Goal: Complete Application Form: Complete application form

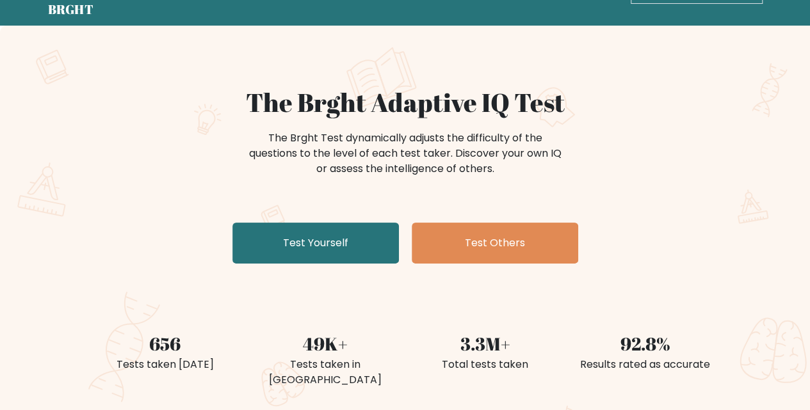
scroll to position [44, 0]
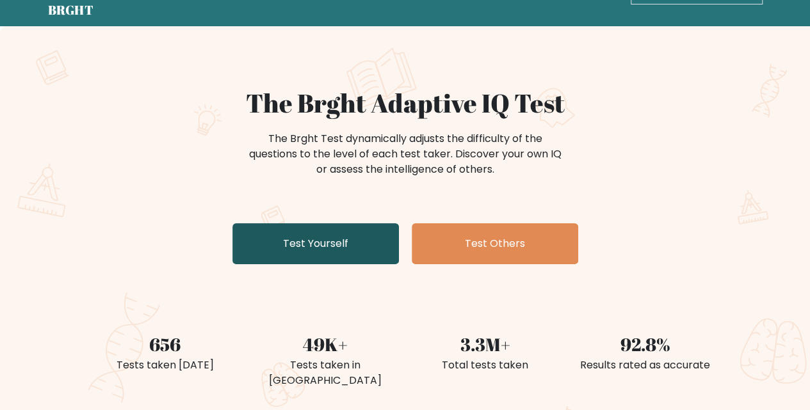
click at [370, 242] on link "Test Yourself" at bounding box center [315, 243] width 167 height 41
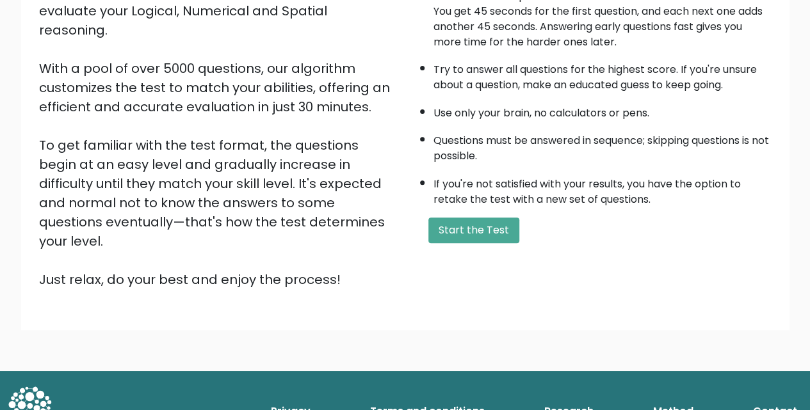
scroll to position [175, 0]
click at [487, 226] on button "Start the Test" at bounding box center [473, 231] width 91 height 26
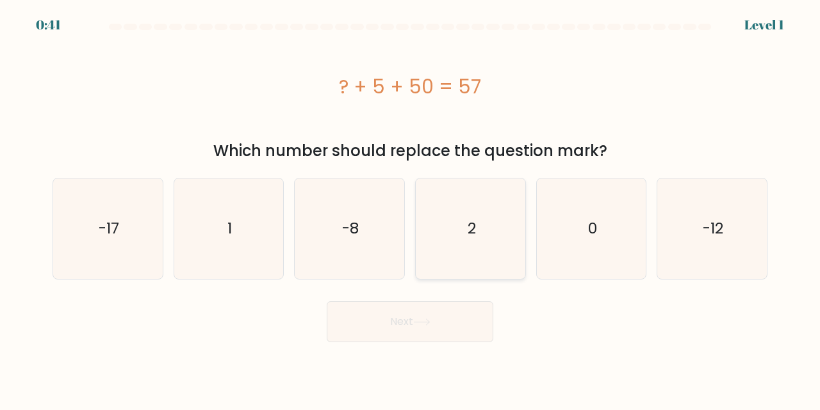
click at [462, 260] on icon "2" at bounding box center [470, 229] width 101 height 101
click at [410, 209] on input "d. 2" at bounding box center [410, 207] width 1 height 3
radio input "true"
click at [460, 325] on button "Next" at bounding box center [410, 322] width 167 height 41
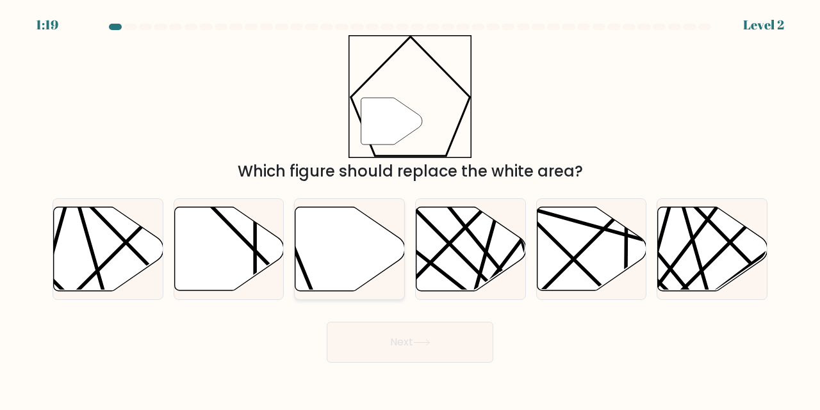
click at [358, 262] on icon at bounding box center [350, 249] width 110 height 84
click at [410, 209] on input "c." at bounding box center [410, 207] width 1 height 3
radio input "true"
click at [441, 335] on button "Next" at bounding box center [410, 342] width 167 height 41
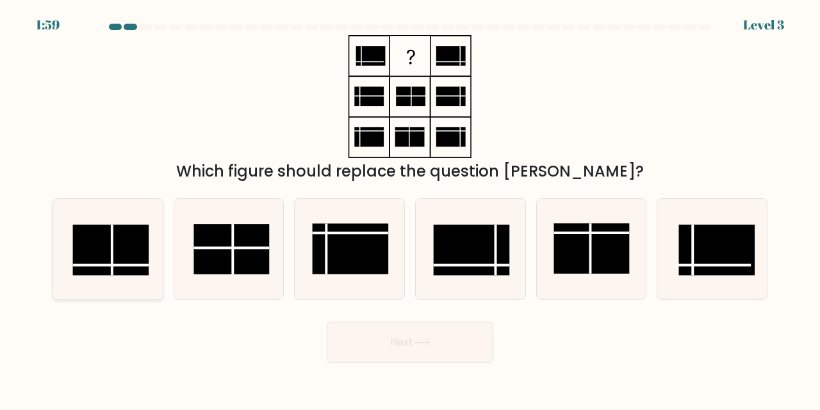
click at [133, 263] on rect at bounding box center [111, 250] width 76 height 51
click at [410, 209] on input "a." at bounding box center [410, 207] width 1 height 3
radio input "true"
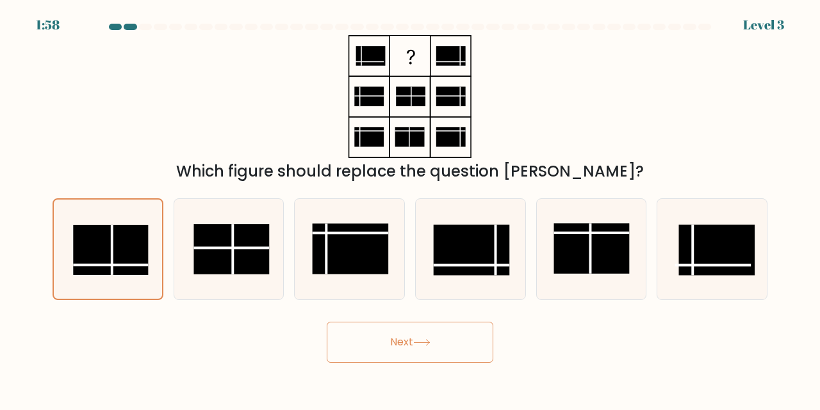
click at [407, 350] on button "Next" at bounding box center [410, 342] width 167 height 41
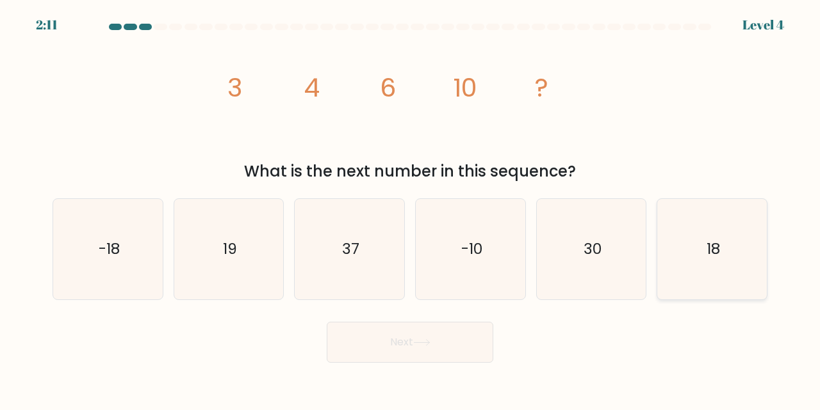
click at [712, 240] on text "18" at bounding box center [712, 249] width 13 height 21
click at [410, 209] on input "f. 18" at bounding box center [410, 207] width 1 height 3
radio input "true"
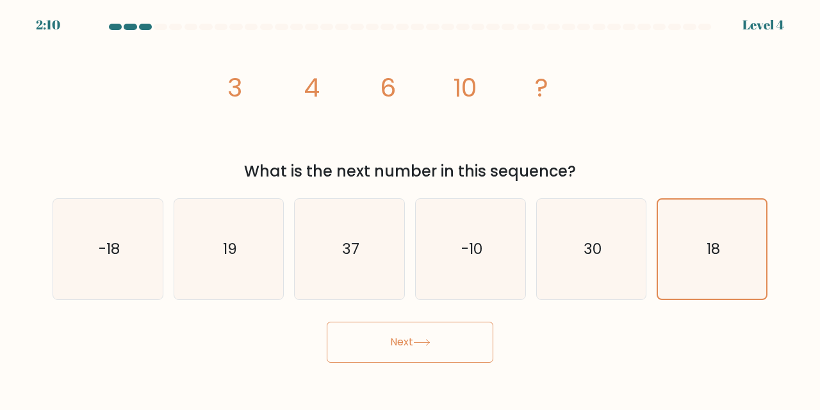
click at [475, 336] on button "Next" at bounding box center [410, 342] width 167 height 41
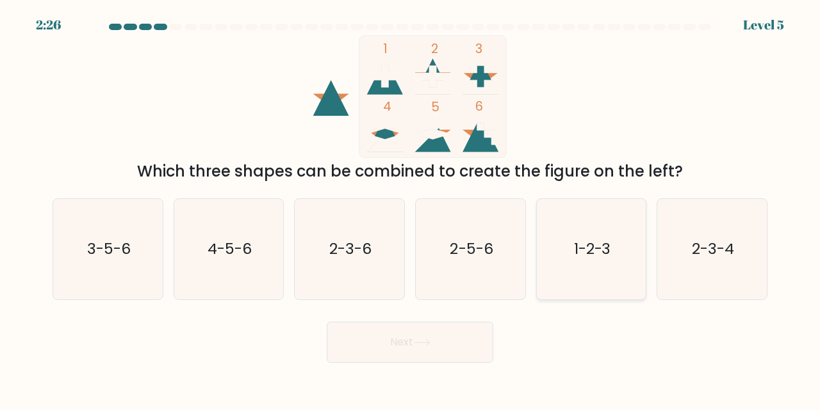
click at [578, 257] on text "1-2-3" at bounding box center [592, 249] width 37 height 21
click at [410, 209] on input "e. 1-2-3" at bounding box center [410, 207] width 1 height 3
radio input "true"
click at [455, 340] on button "Next" at bounding box center [410, 342] width 167 height 41
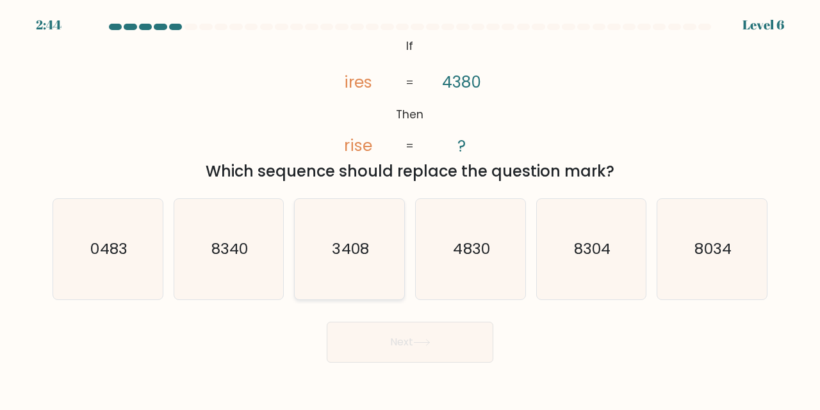
click at [368, 249] on text "3408" at bounding box center [350, 249] width 37 height 21
click at [410, 209] on input "c. 3408" at bounding box center [410, 207] width 1 height 3
radio input "true"
click at [480, 353] on button "Next" at bounding box center [410, 342] width 167 height 41
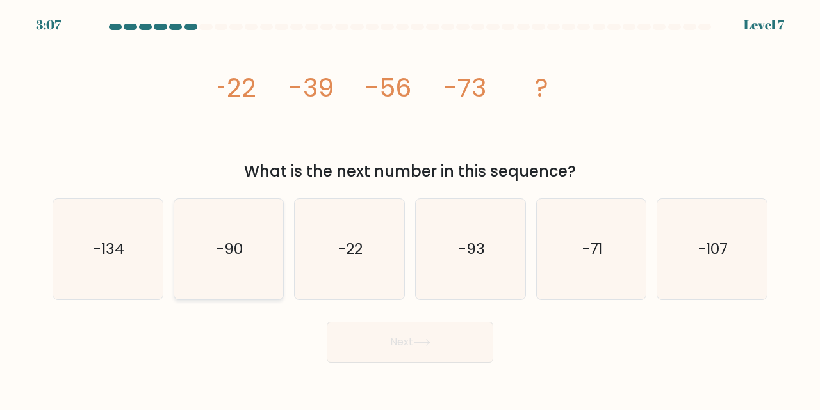
click at [251, 266] on icon "-90" at bounding box center [229, 249] width 101 height 101
click at [410, 209] on input "b. -90" at bounding box center [410, 207] width 1 height 3
radio input "true"
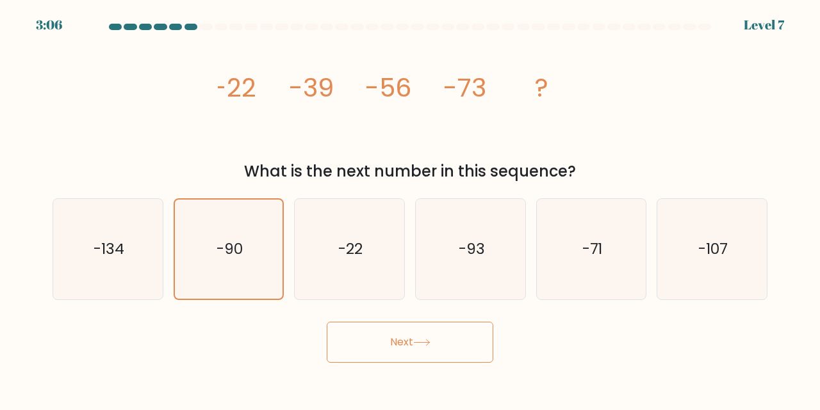
click at [443, 327] on button "Next" at bounding box center [410, 342] width 167 height 41
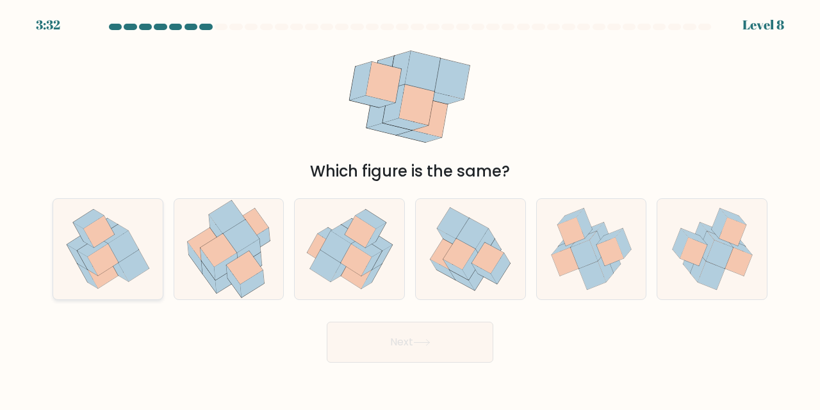
click at [140, 223] on icon at bounding box center [107, 249] width 99 height 101
click at [410, 209] on input "a." at bounding box center [410, 207] width 1 height 3
radio input "true"
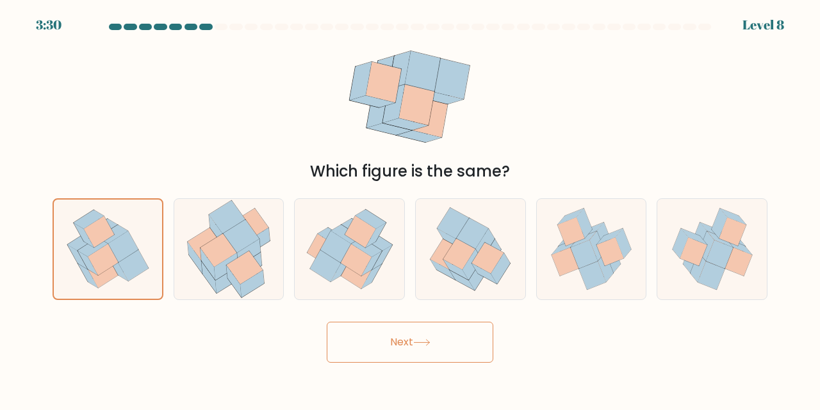
click at [469, 352] on button "Next" at bounding box center [410, 342] width 167 height 41
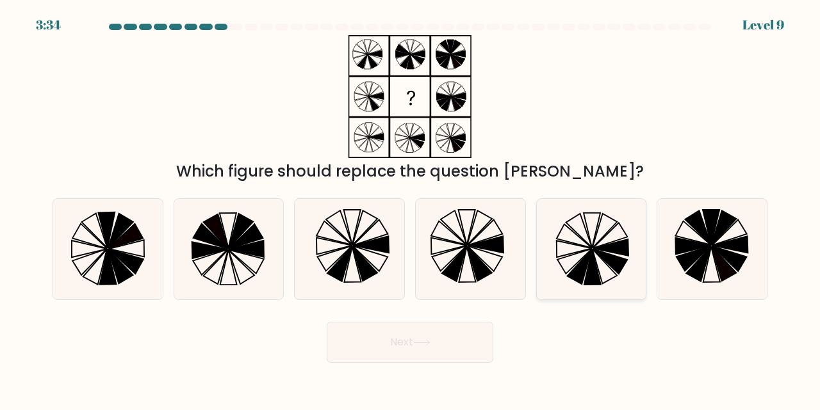
click at [607, 259] on icon at bounding box center [609, 262] width 35 height 25
click at [410, 209] on input "e." at bounding box center [410, 207] width 1 height 3
radio input "true"
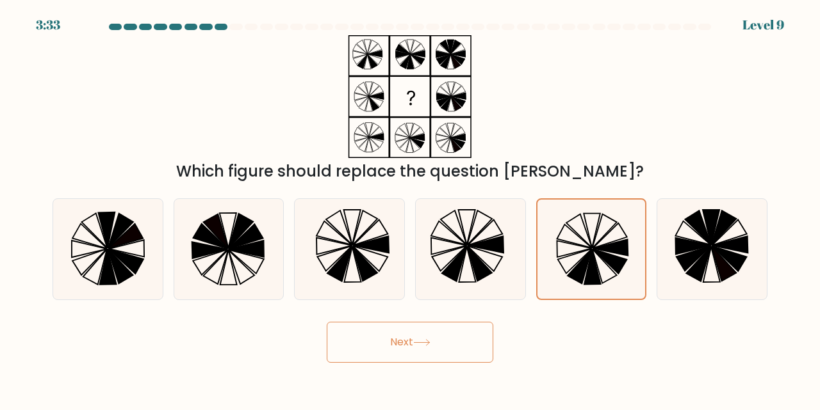
click at [442, 335] on button "Next" at bounding box center [410, 342] width 167 height 41
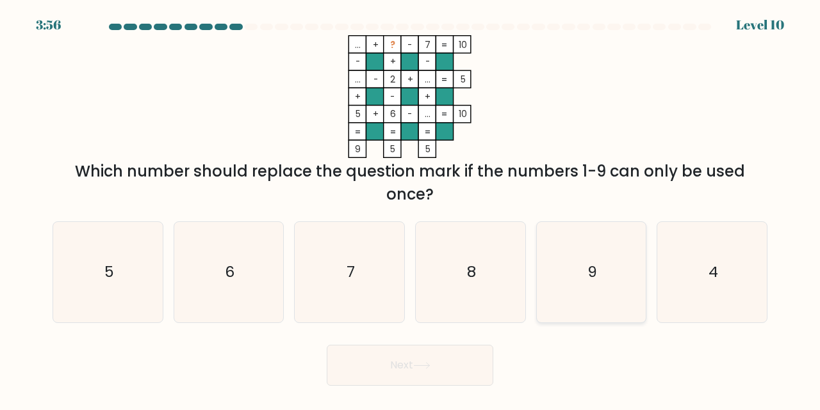
click at [602, 289] on icon "9" at bounding box center [591, 272] width 101 height 101
click at [410, 209] on input "e. 9" at bounding box center [410, 207] width 1 height 3
radio input "true"
click at [474, 370] on button "Next" at bounding box center [410, 365] width 167 height 41
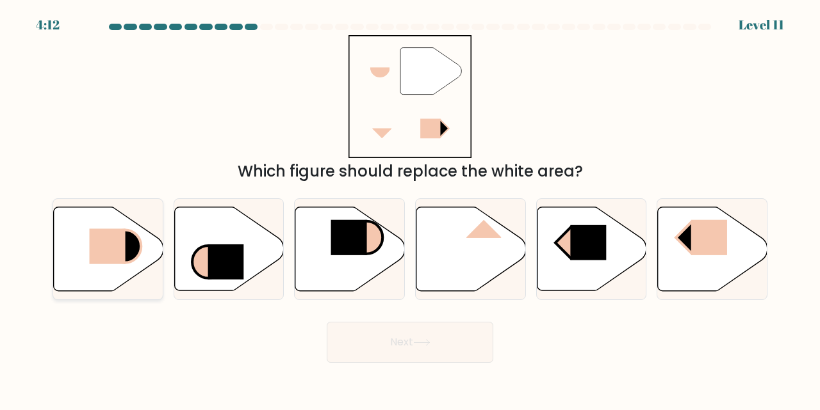
click at [95, 249] on rect at bounding box center [107, 246] width 36 height 35
click at [410, 209] on input "a." at bounding box center [410, 207] width 1 height 3
radio input "true"
click at [431, 334] on button "Next" at bounding box center [410, 342] width 167 height 41
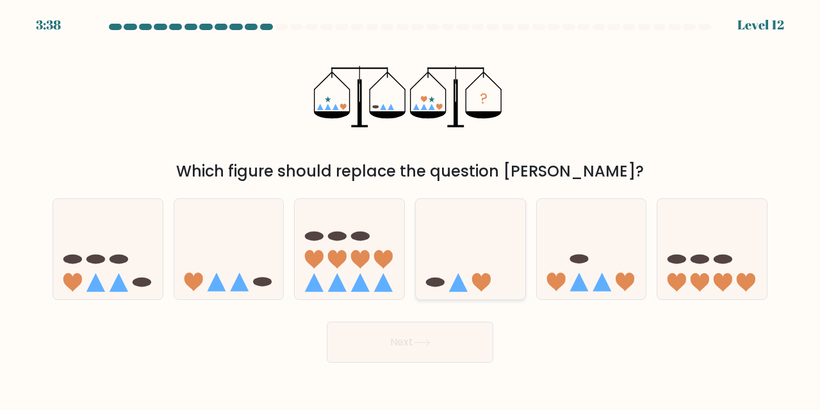
click at [505, 250] on icon at bounding box center [471, 249] width 110 height 90
click at [410, 209] on input "d." at bounding box center [410, 207] width 1 height 3
radio input "true"
click at [451, 337] on button "Next" at bounding box center [410, 342] width 167 height 41
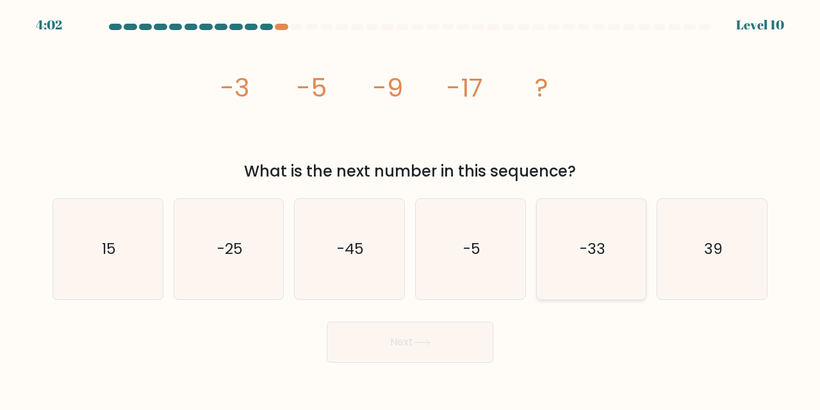
click at [610, 245] on icon "-33" at bounding box center [591, 249] width 101 height 101
click at [410, 209] on input "e. -33" at bounding box center [410, 207] width 1 height 3
radio input "true"
click at [441, 343] on button "Next" at bounding box center [410, 342] width 167 height 41
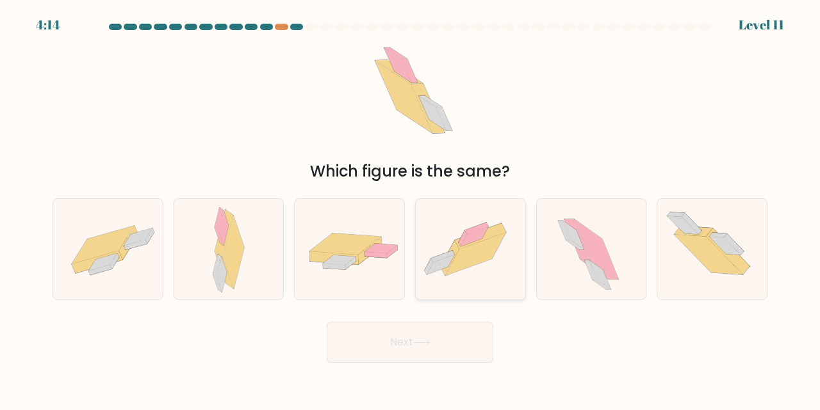
click at [489, 219] on icon at bounding box center [471, 250] width 110 height 82
click at [410, 209] on input "d." at bounding box center [410, 207] width 1 height 3
radio input "true"
click at [460, 341] on button "Next" at bounding box center [410, 342] width 167 height 41
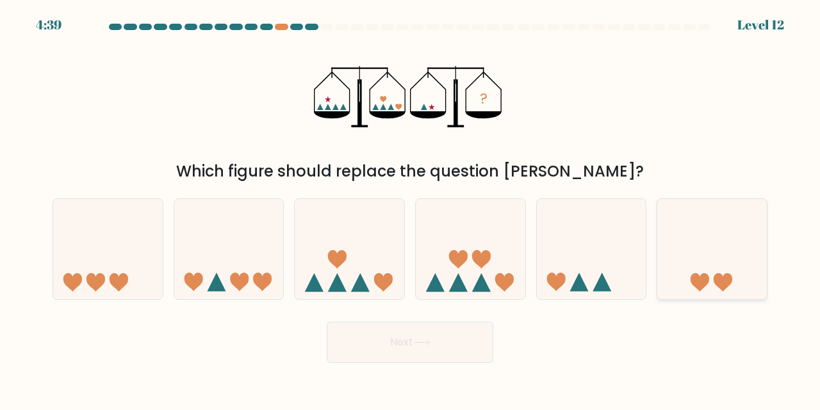
click at [690, 272] on icon at bounding box center [712, 249] width 110 height 90
click at [410, 209] on input "f." at bounding box center [410, 207] width 1 height 3
radio input "true"
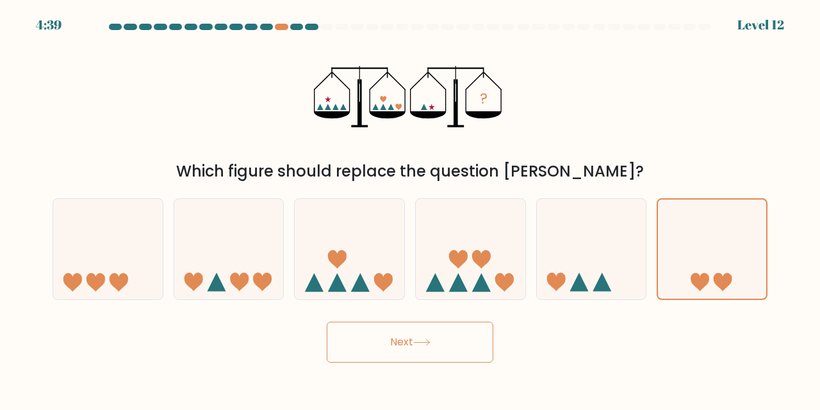
click at [460, 341] on button "Next" at bounding box center [410, 342] width 167 height 41
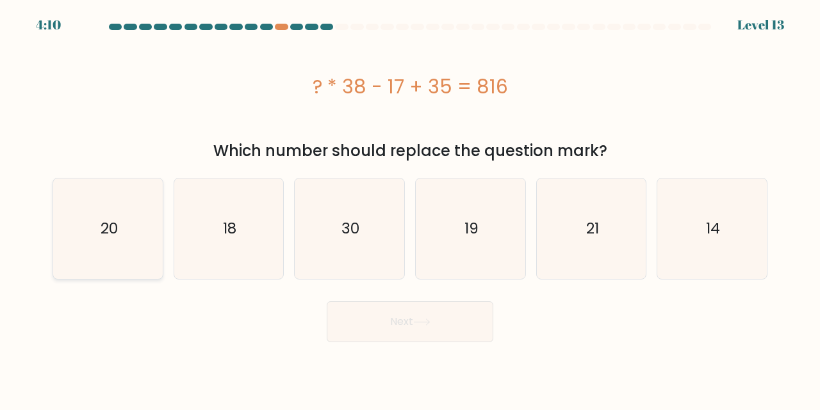
click at [137, 244] on icon "20" at bounding box center [108, 229] width 101 height 101
click at [410, 209] on input "a. 20" at bounding box center [410, 207] width 1 height 3
radio input "true"
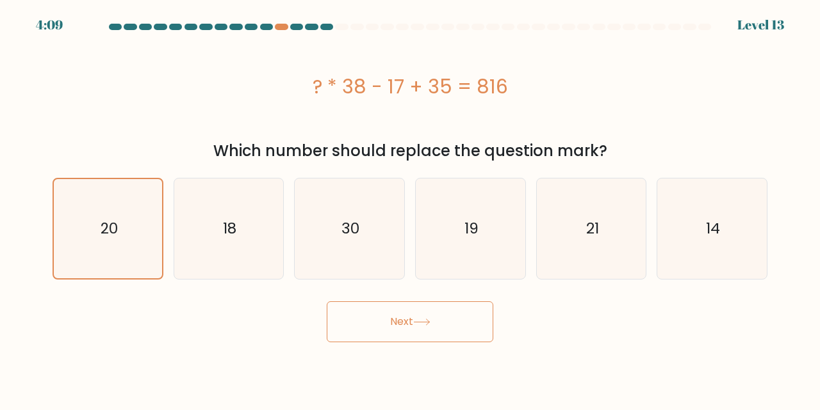
click at [430, 319] on icon at bounding box center [421, 322] width 17 height 7
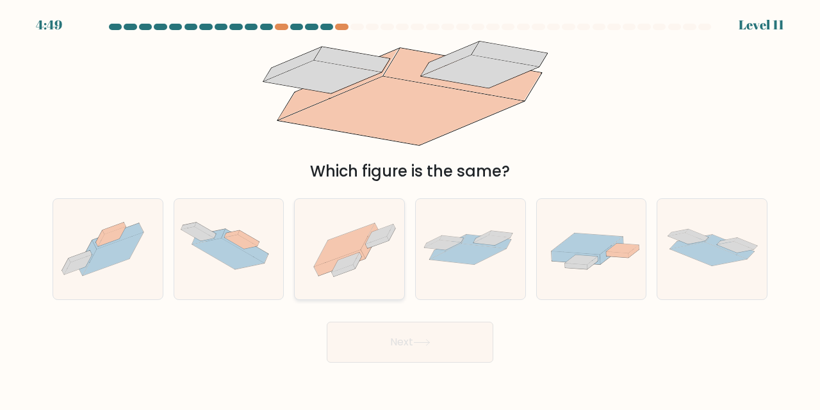
click at [356, 258] on icon at bounding box center [346, 262] width 28 height 20
click at [410, 209] on input "c." at bounding box center [410, 207] width 1 height 3
radio input "true"
click at [437, 345] on button "Next" at bounding box center [410, 342] width 167 height 41
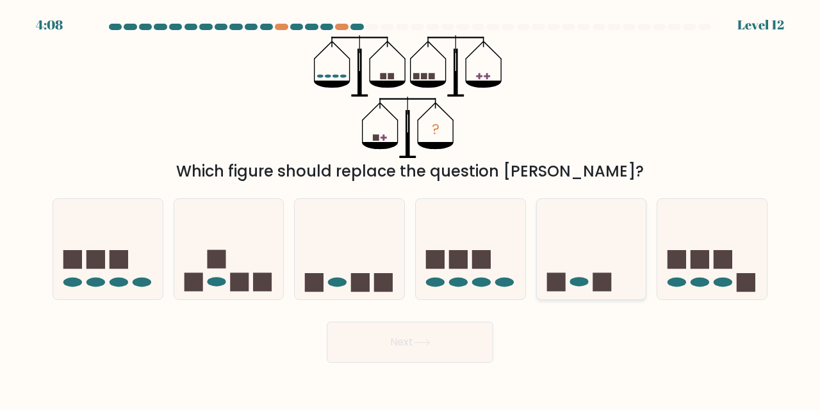
click at [590, 238] on icon at bounding box center [592, 249] width 110 height 90
click at [410, 209] on input "e." at bounding box center [410, 207] width 1 height 3
radio input "true"
click at [442, 352] on button "Next" at bounding box center [410, 342] width 167 height 41
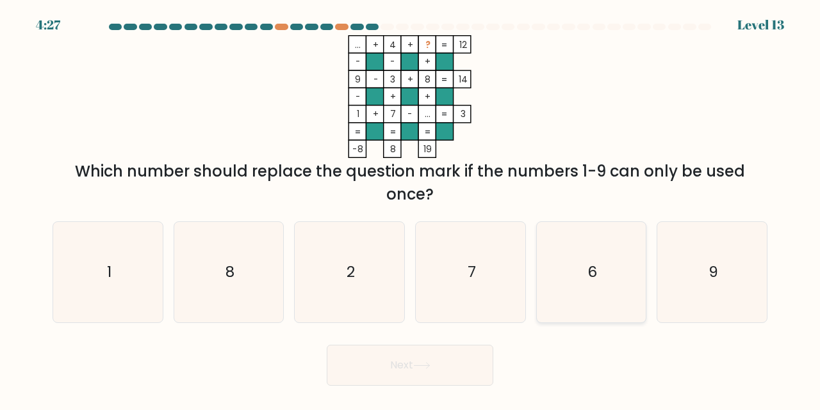
click at [607, 276] on icon "6" at bounding box center [591, 272] width 101 height 101
click at [410, 209] on input "e. 6" at bounding box center [410, 207] width 1 height 3
radio input "true"
click at [433, 373] on button "Next" at bounding box center [410, 365] width 167 height 41
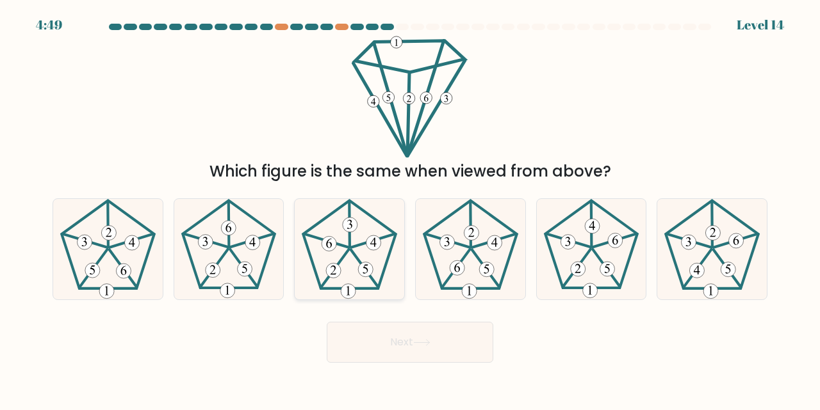
click at [365, 233] on icon at bounding box center [349, 249] width 101 height 101
click at [410, 209] on input "c." at bounding box center [410, 207] width 1 height 3
radio input "true"
click at [448, 348] on button "Next" at bounding box center [410, 342] width 167 height 41
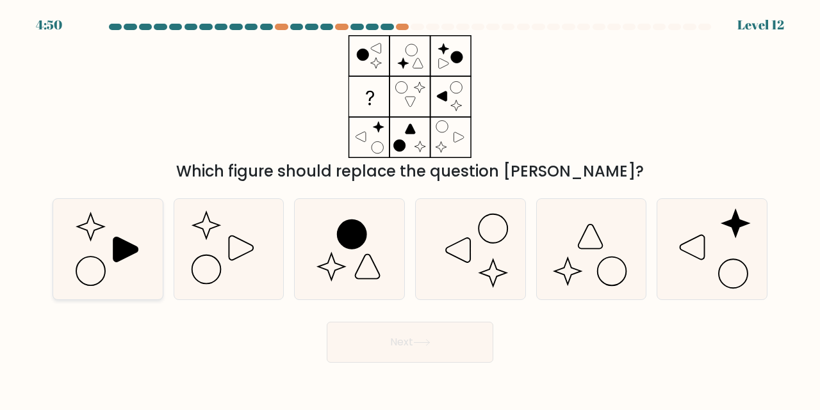
click at [114, 232] on icon at bounding box center [108, 249] width 101 height 101
click at [410, 209] on input "a." at bounding box center [410, 207] width 1 height 3
radio input "true"
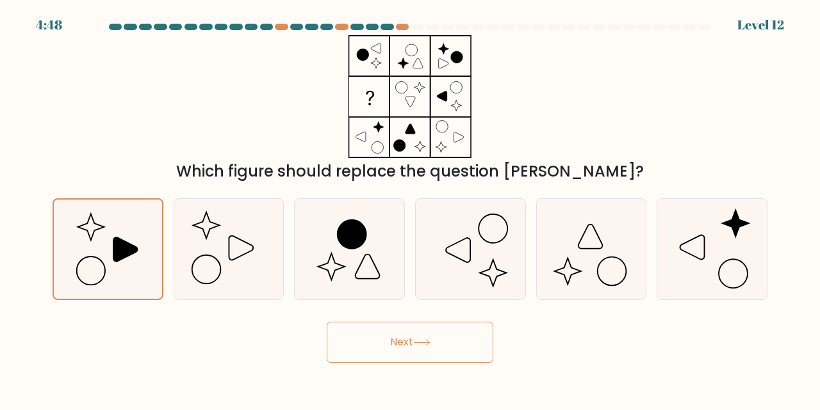
click at [461, 342] on button "Next" at bounding box center [410, 342] width 167 height 41
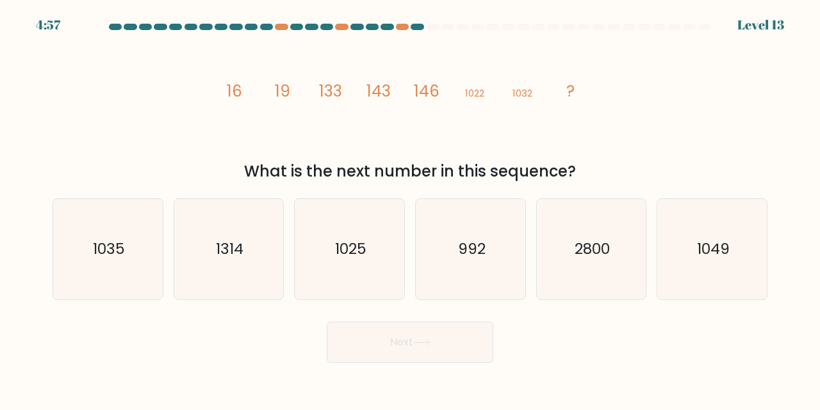
drag, startPoint x: 214, startPoint y: 92, endPoint x: 613, endPoint y: 174, distance: 407.4
click at [613, 174] on div "image/svg+xml 16 19 133 143 146 1022 1032 ? What is the next number in this seq…" at bounding box center [410, 109] width 730 height 148
copy div "16 19 133 143 146 1022 1032 ? What is the next number in this sequence?"
click at [638, 99] on div "image/svg+xml 16 19 133 143 146 1022 1032 ? What is the next number in this seq…" at bounding box center [410, 109] width 730 height 148
click at [84, 275] on icon "1035" at bounding box center [108, 249] width 101 height 101
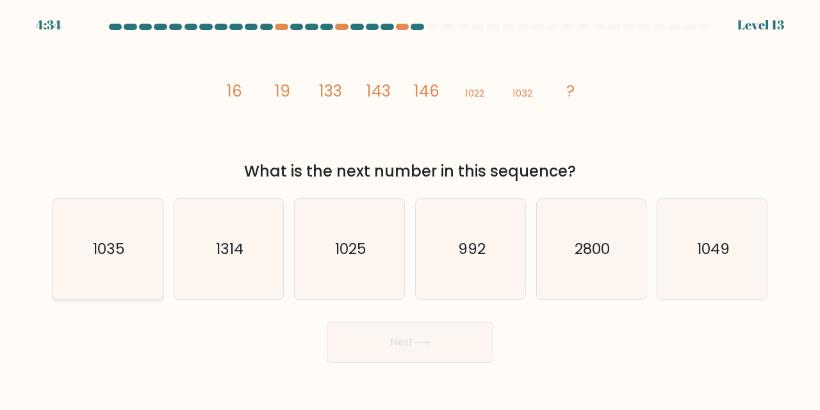
click at [410, 209] on input "a. 1035" at bounding box center [410, 207] width 1 height 3
radio input "true"
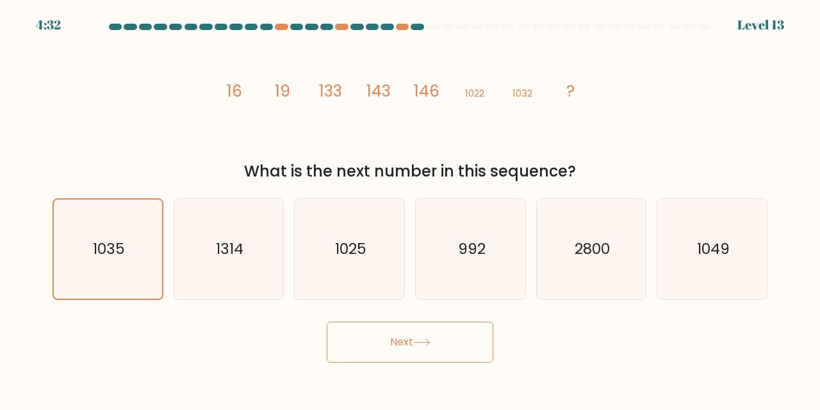
click at [410, 346] on button "Next" at bounding box center [410, 342] width 167 height 41
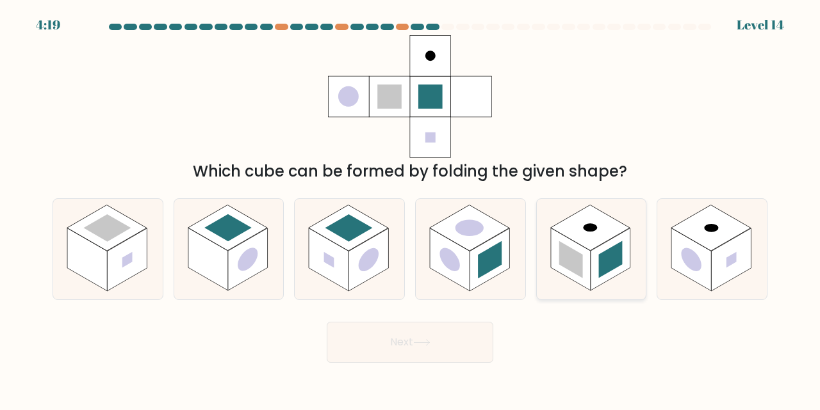
click at [587, 265] on rect at bounding box center [571, 260] width 40 height 63
click at [410, 209] on input "e." at bounding box center [410, 207] width 1 height 3
radio input "true"
click at [410, 344] on button "Next" at bounding box center [410, 342] width 167 height 41
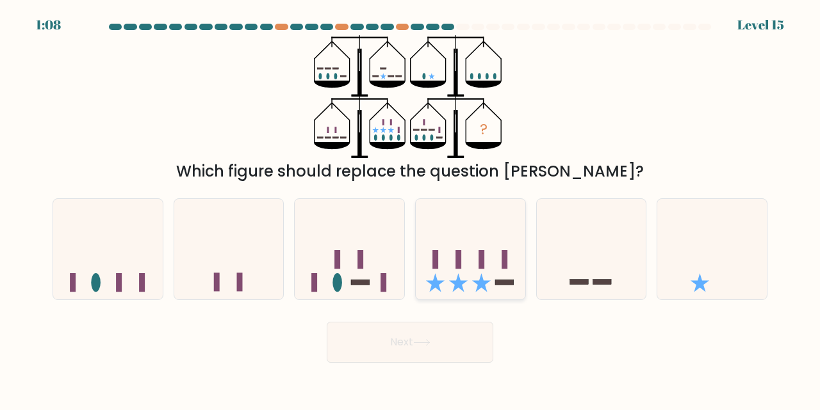
click at [491, 256] on icon at bounding box center [471, 249] width 110 height 90
click at [410, 209] on input "d." at bounding box center [410, 207] width 1 height 3
radio input "true"
click at [466, 341] on button "Next" at bounding box center [410, 342] width 167 height 41
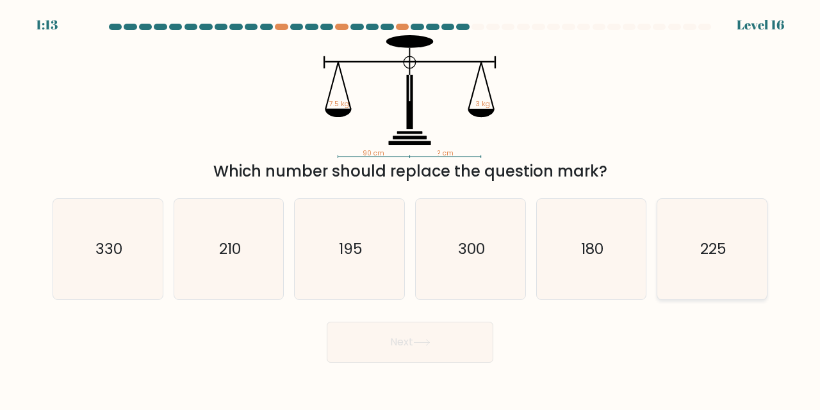
click at [699, 273] on icon "225" at bounding box center [712, 249] width 101 height 101
click at [410, 209] on input "f. 225" at bounding box center [410, 207] width 1 height 3
radio input "true"
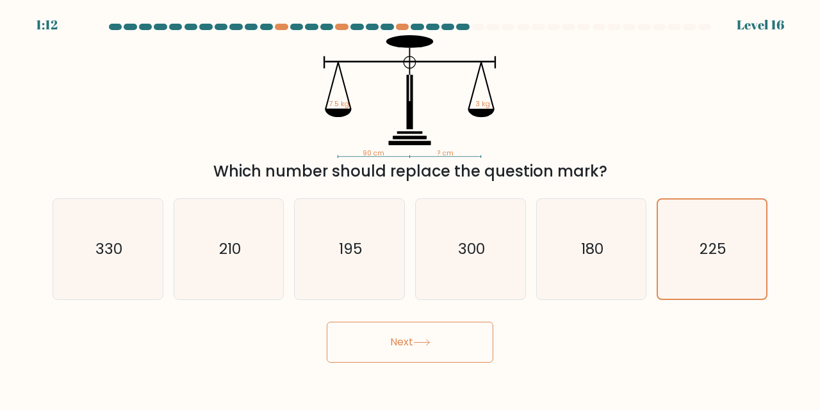
click at [455, 343] on button "Next" at bounding box center [410, 342] width 167 height 41
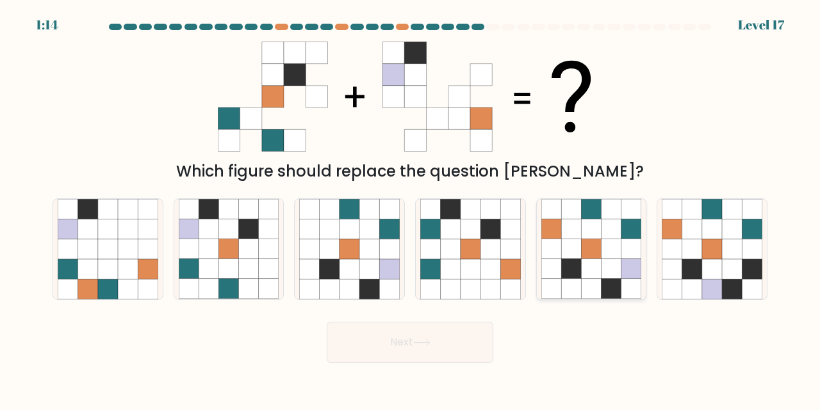
click at [605, 287] on icon at bounding box center [611, 290] width 20 height 20
click at [410, 209] on input "e." at bounding box center [410, 207] width 1 height 3
radio input "true"
click at [448, 345] on button "Next" at bounding box center [410, 342] width 167 height 41
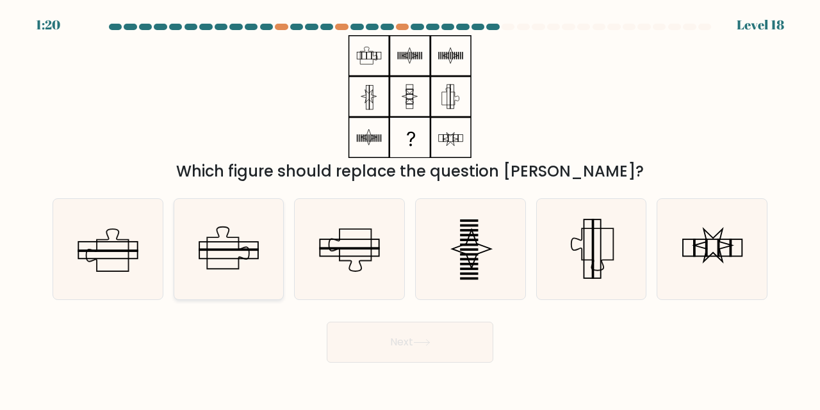
click at [249, 273] on icon at bounding box center [229, 249] width 101 height 101
click at [410, 209] on input "b." at bounding box center [410, 207] width 1 height 3
radio input "true"
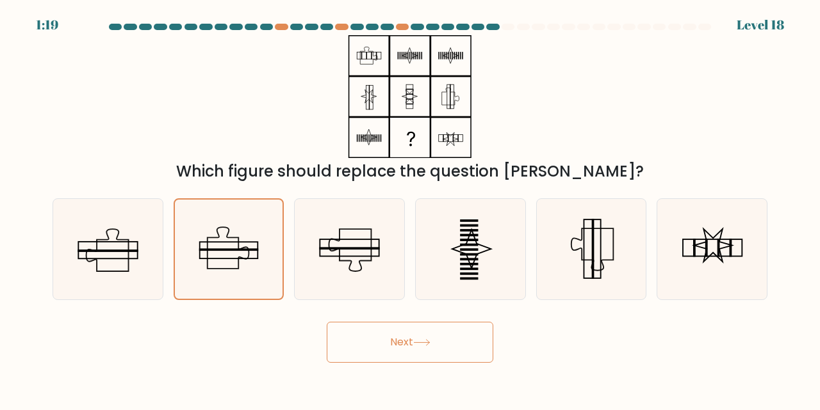
click at [460, 348] on button "Next" at bounding box center [410, 342] width 167 height 41
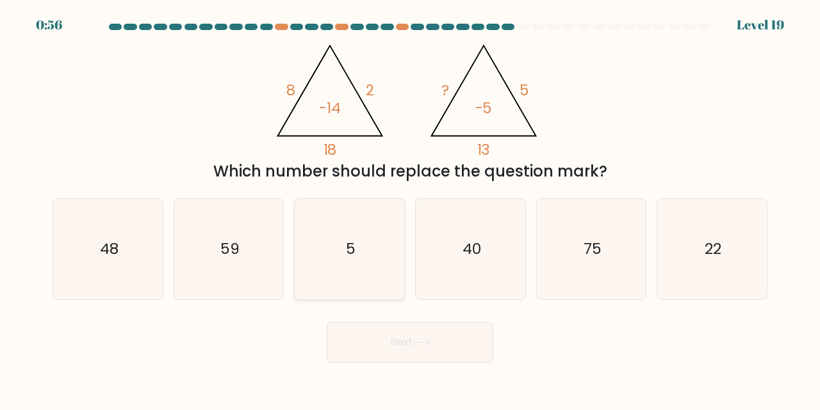
click at [367, 251] on icon "5" at bounding box center [349, 249] width 101 height 101
click at [410, 209] on input "c. 5" at bounding box center [410, 207] width 1 height 3
radio input "true"
click at [439, 340] on button "Next" at bounding box center [410, 342] width 167 height 41
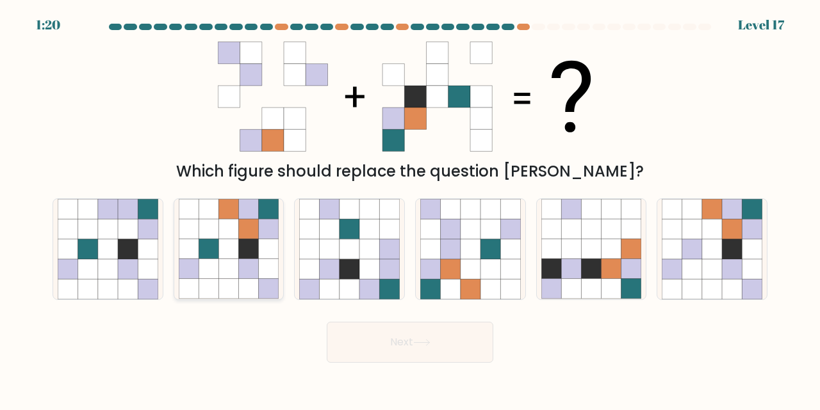
click at [232, 243] on icon at bounding box center [228, 250] width 20 height 20
click at [410, 209] on input "b." at bounding box center [410, 207] width 1 height 3
radio input "true"
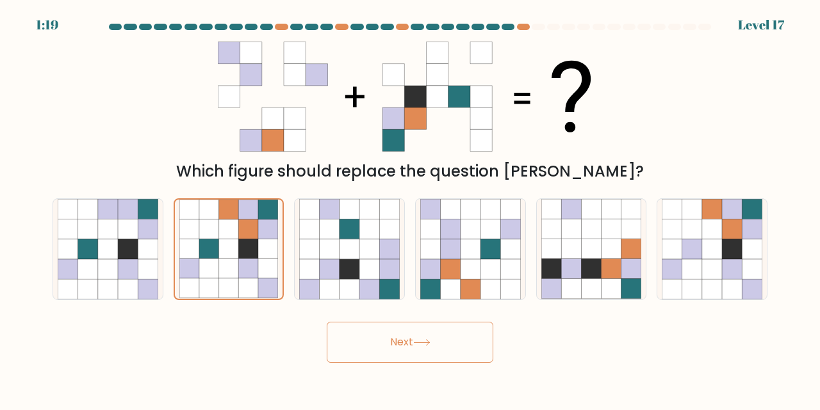
click at [405, 342] on button "Next" at bounding box center [410, 342] width 167 height 41
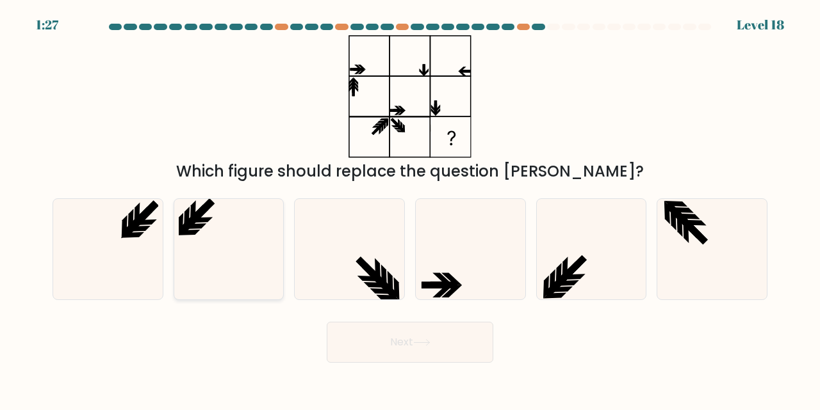
click at [250, 251] on icon at bounding box center [229, 249] width 101 height 101
click at [410, 209] on input "b." at bounding box center [410, 207] width 1 height 3
radio input "true"
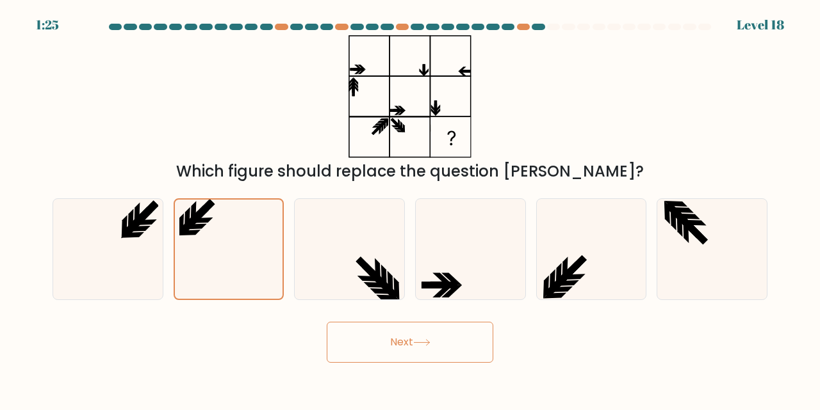
click at [414, 352] on button "Next" at bounding box center [410, 342] width 167 height 41
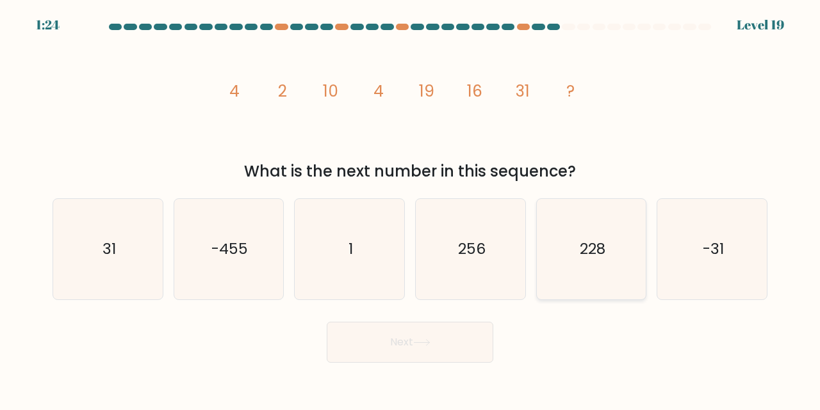
click at [566, 241] on icon "228" at bounding box center [591, 249] width 101 height 101
click at [410, 209] on input "e. 228" at bounding box center [410, 207] width 1 height 3
radio input "true"
click at [430, 358] on button "Next" at bounding box center [410, 342] width 167 height 41
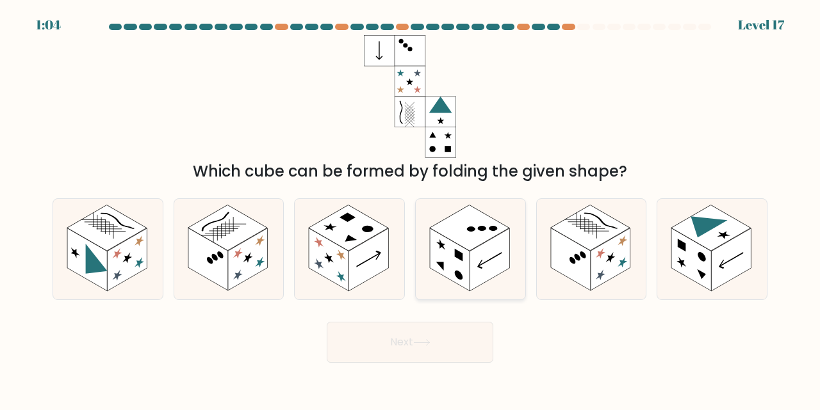
click at [464, 270] on rect at bounding box center [450, 260] width 40 height 63
click at [410, 209] on input "d." at bounding box center [410, 207] width 1 height 3
radio input "true"
click at [412, 342] on button "Next" at bounding box center [410, 342] width 167 height 41
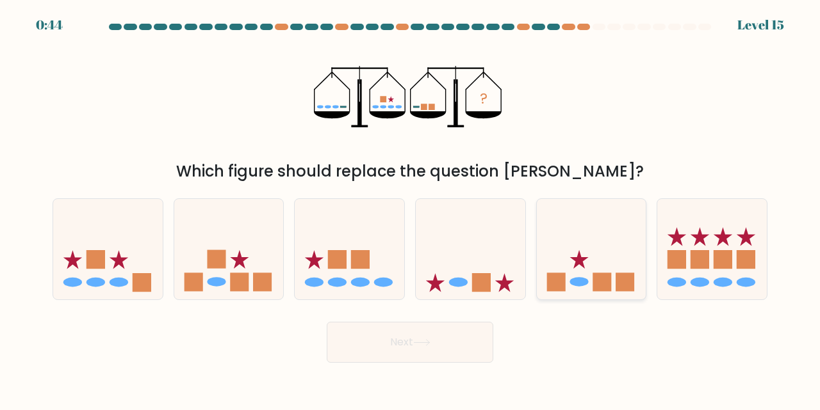
click at [607, 265] on icon at bounding box center [592, 249] width 110 height 90
click at [410, 209] on input "e." at bounding box center [410, 207] width 1 height 3
radio input "true"
click at [437, 348] on button "Next" at bounding box center [410, 342] width 167 height 41
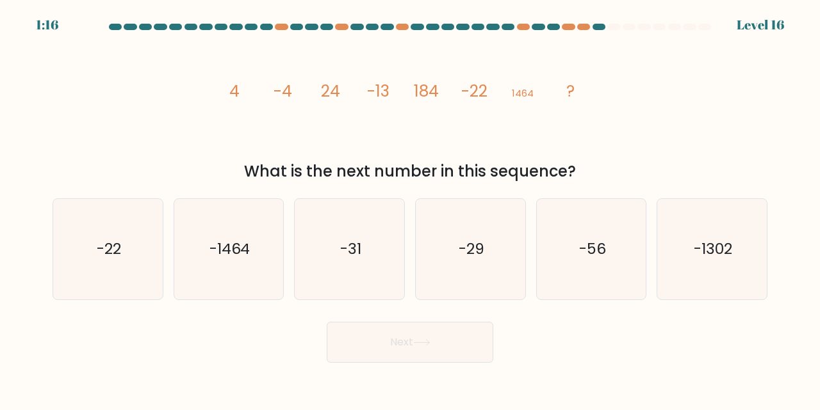
drag, startPoint x: 254, startPoint y: 102, endPoint x: 255, endPoint y: 96, distance: 6.5
click at [255, 96] on icon "image/svg+xml 4 -4 24 -13 184 -22 1464 ?" at bounding box center [410, 96] width 384 height 123
drag, startPoint x: 230, startPoint y: 94, endPoint x: 592, endPoint y: 166, distance: 368.9
click at [592, 166] on div "image/svg+xml 4 -4 24 -13 184 -22 1464 ? What is the next number in this sequen…" at bounding box center [410, 109] width 730 height 148
copy div "4 -4 24 -13 184 -22 1464 ? What is the next number in this sequence?"
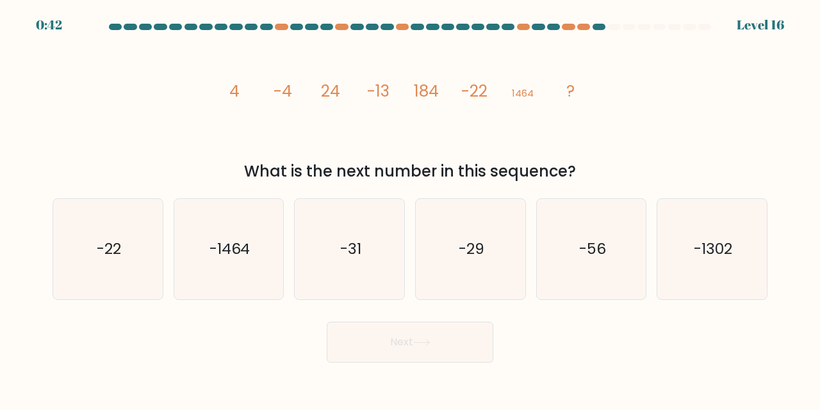
click at [644, 103] on div "image/svg+xml 4 -4 24 -13 184 -22 1464 ? What is the next number in this sequen…" at bounding box center [410, 109] width 730 height 148
click at [355, 232] on icon "-31" at bounding box center [349, 249] width 101 height 101
click at [410, 209] on input "c. -31" at bounding box center [410, 207] width 1 height 3
radio input "true"
click at [426, 351] on button "Next" at bounding box center [410, 342] width 167 height 41
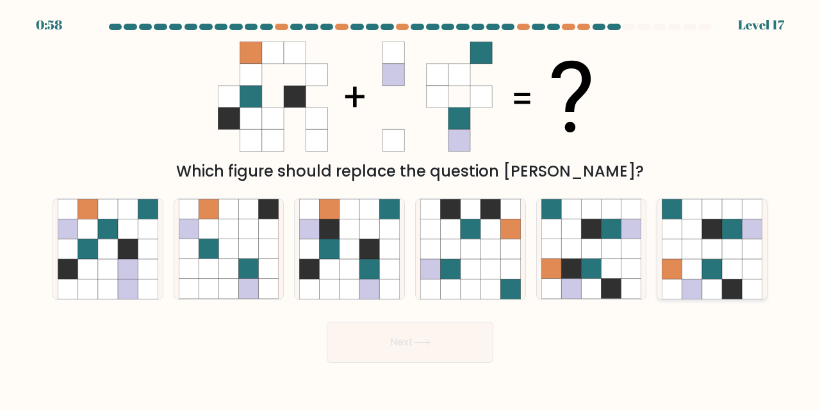
click at [686, 277] on icon at bounding box center [692, 269] width 20 height 20
click at [410, 209] on input "f." at bounding box center [410, 207] width 1 height 3
radio input "true"
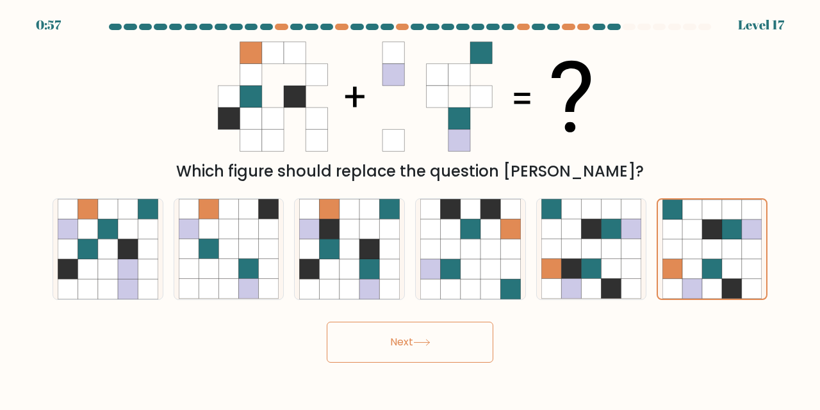
click at [457, 356] on button "Next" at bounding box center [410, 342] width 167 height 41
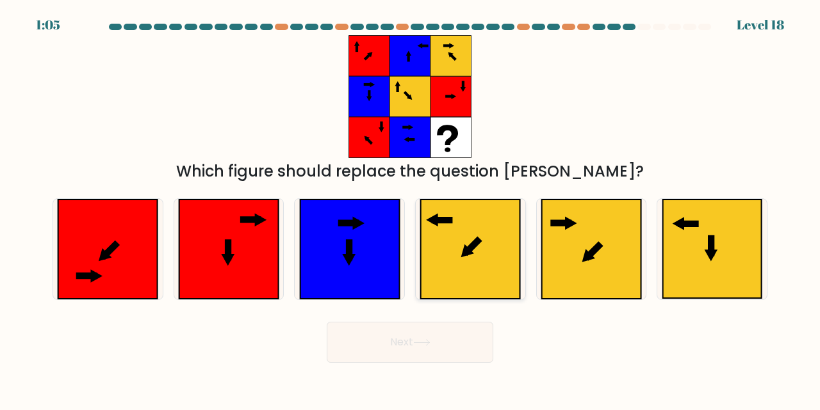
click at [489, 267] on icon at bounding box center [470, 249] width 99 height 99
click at [410, 209] on input "d." at bounding box center [410, 207] width 1 height 3
radio input "true"
click at [448, 343] on button "Next" at bounding box center [410, 342] width 167 height 41
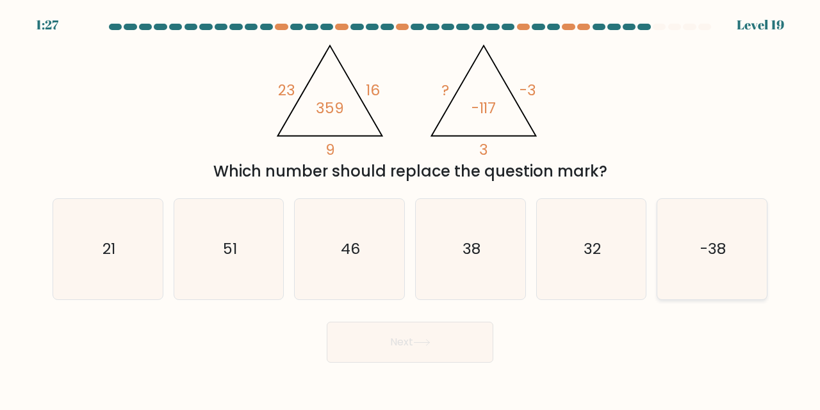
click at [724, 256] on text "-38" at bounding box center [713, 249] width 26 height 21
click at [410, 209] on input "f. -38" at bounding box center [410, 207] width 1 height 3
radio input "true"
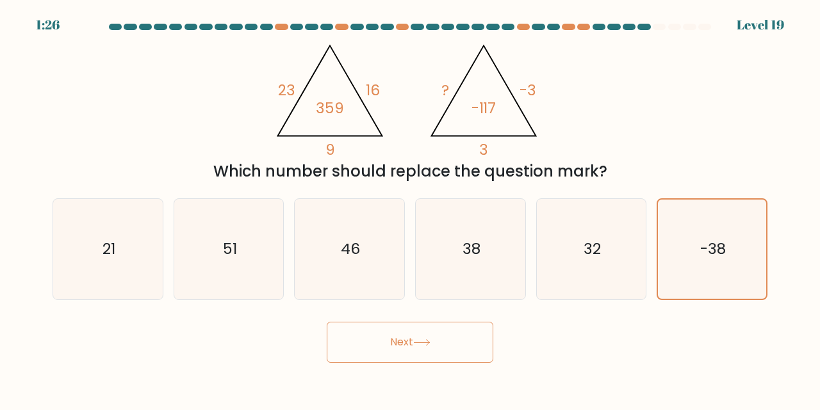
click at [455, 335] on button "Next" at bounding box center [410, 342] width 167 height 41
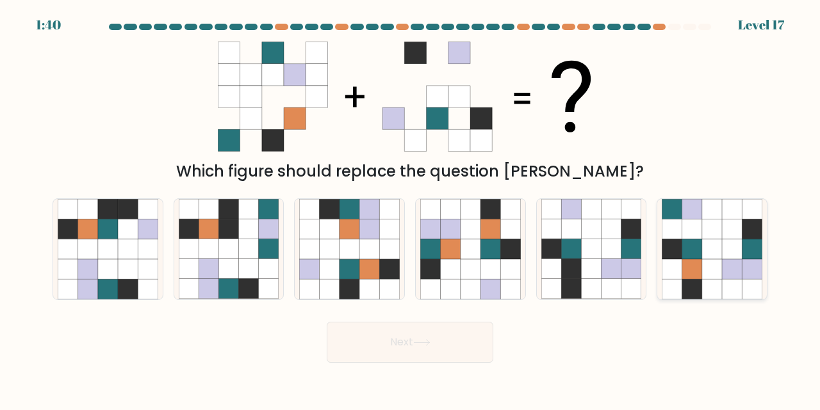
click at [719, 252] on icon at bounding box center [712, 250] width 20 height 20
click at [410, 209] on input "f." at bounding box center [410, 207] width 1 height 3
radio input "true"
click at [428, 341] on icon at bounding box center [421, 342] width 17 height 7
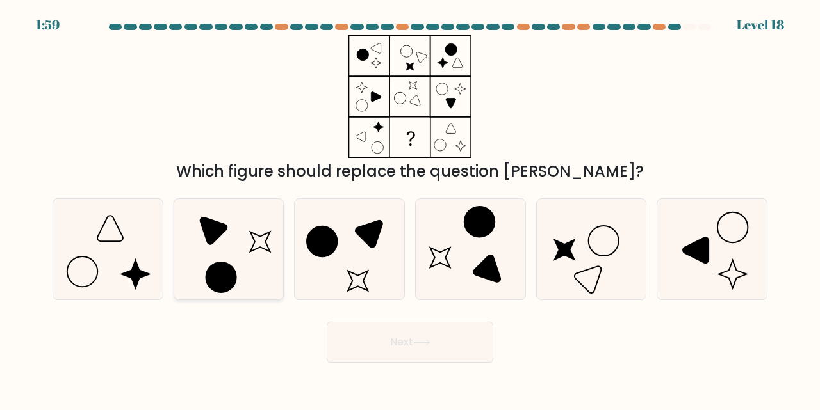
click at [235, 257] on icon at bounding box center [229, 249] width 101 height 101
click at [410, 209] on input "b." at bounding box center [410, 207] width 1 height 3
radio input "true"
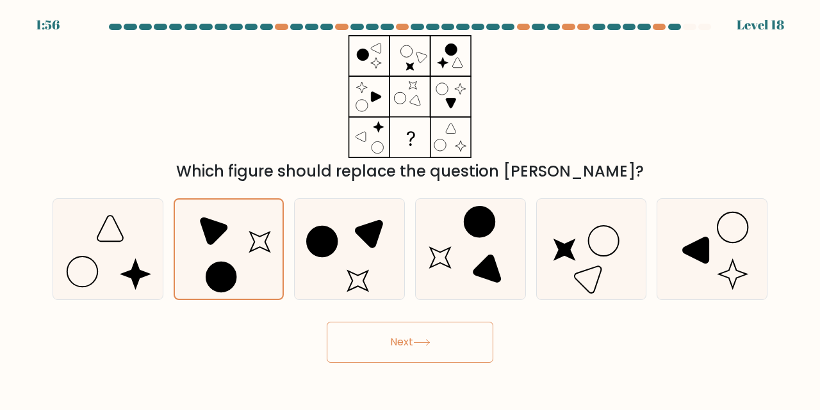
click at [430, 341] on icon at bounding box center [421, 342] width 17 height 7
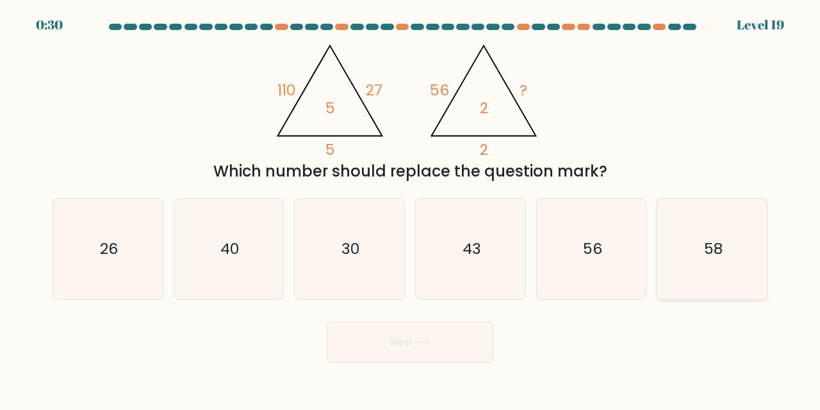
click at [710, 256] on text "58" at bounding box center [713, 249] width 19 height 21
click at [410, 209] on input "f. 58" at bounding box center [410, 207] width 1 height 3
radio input "true"
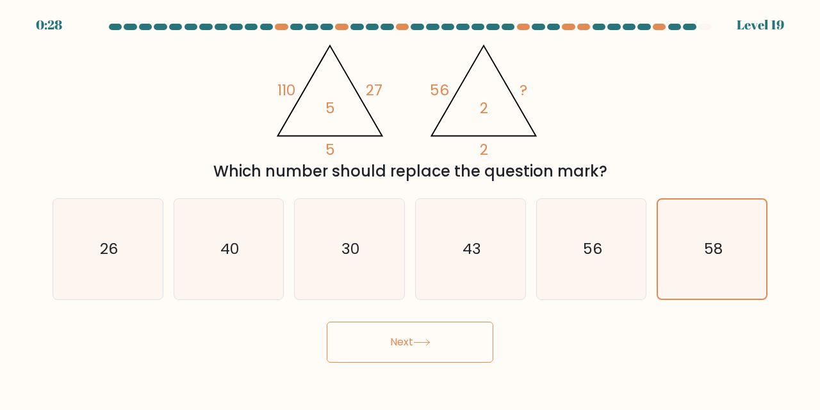
click at [432, 353] on button "Next" at bounding box center [410, 342] width 167 height 41
click at [394, 343] on button "Next" at bounding box center [410, 342] width 167 height 41
click at [393, 350] on button "Next" at bounding box center [410, 342] width 167 height 41
click at [742, 262] on icon "58" at bounding box center [711, 249] width 99 height 99
click at [410, 209] on input "f. 58" at bounding box center [410, 207] width 1 height 3
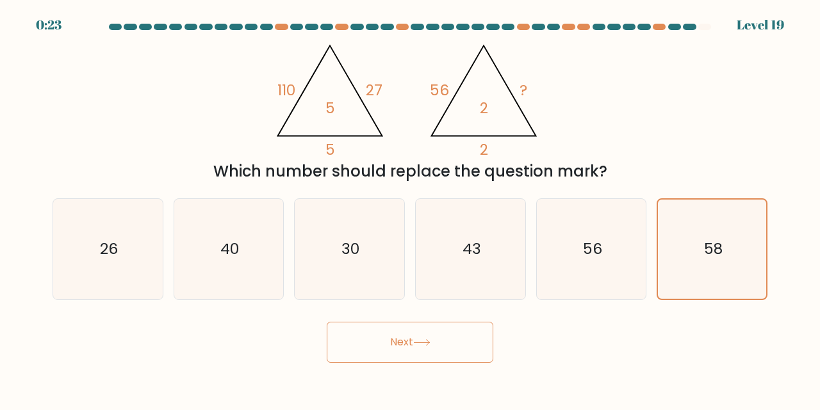
click at [416, 346] on button "Next" at bounding box center [410, 342] width 167 height 41
click at [350, 343] on button "Next" at bounding box center [410, 342] width 167 height 41
click at [357, 267] on icon "30" at bounding box center [349, 249] width 101 height 101
click at [410, 209] on input "c. 30" at bounding box center [410, 207] width 1 height 3
radio input "true"
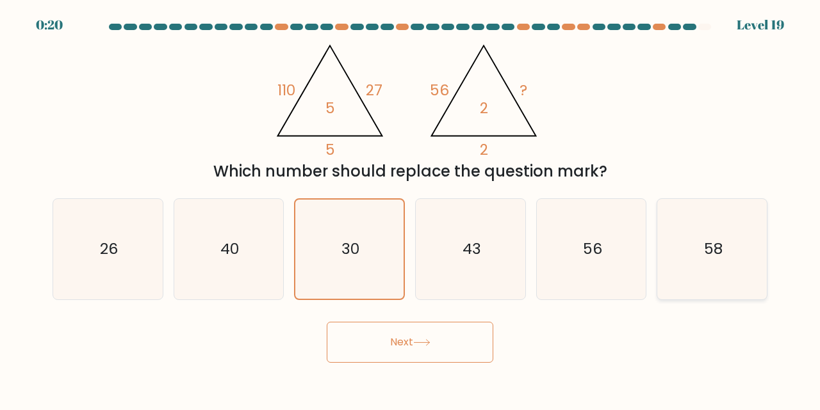
click at [713, 270] on icon "58" at bounding box center [712, 249] width 101 height 101
click at [410, 209] on input "f. 58" at bounding box center [410, 207] width 1 height 3
radio input "true"
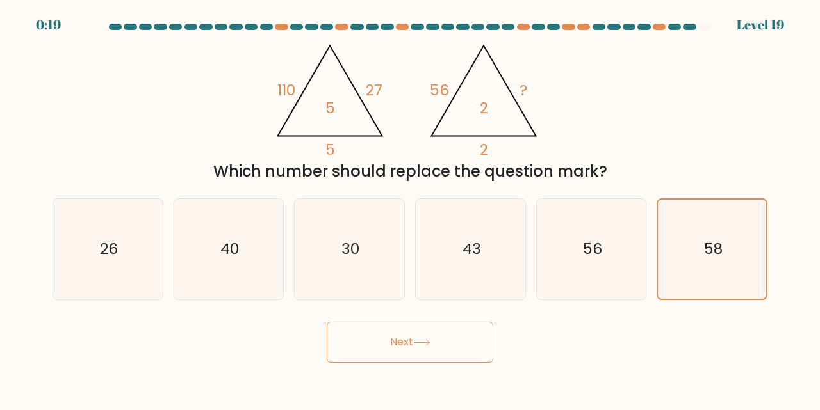
click at [426, 343] on icon at bounding box center [421, 342] width 17 height 7
click at [382, 340] on button "Next" at bounding box center [410, 342] width 167 height 41
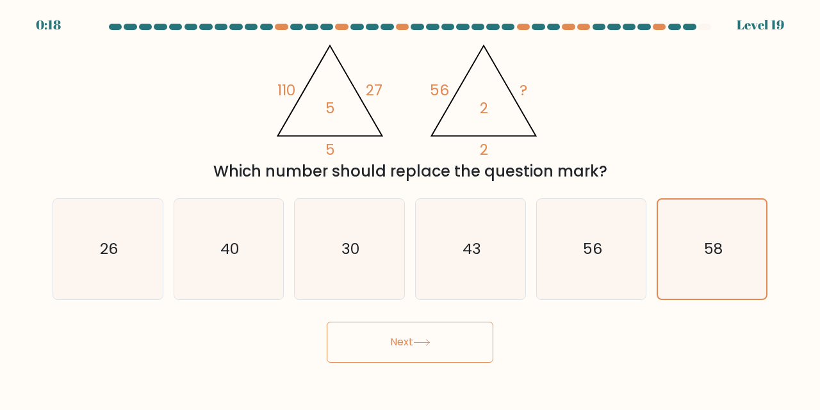
click at [382, 340] on button "Next" at bounding box center [410, 342] width 167 height 41
click at [480, 282] on icon "43" at bounding box center [470, 249] width 101 height 101
click at [410, 209] on input "d. 43" at bounding box center [410, 207] width 1 height 3
radio input "true"
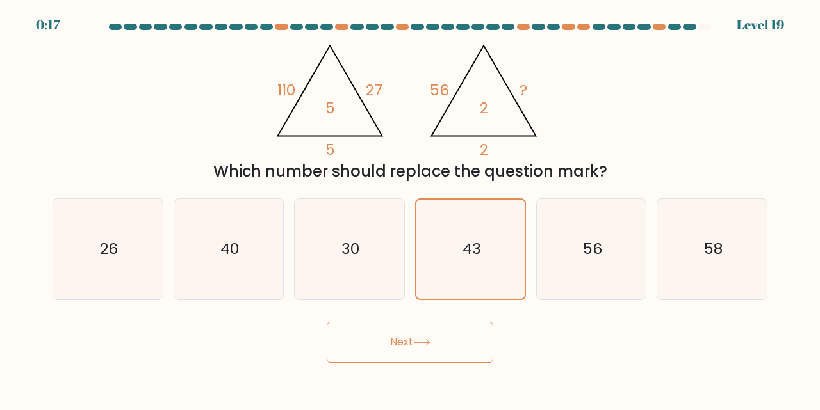
click at [457, 339] on button "Next" at bounding box center [410, 342] width 167 height 41
click at [706, 270] on icon "58" at bounding box center [712, 249] width 101 height 101
click at [410, 209] on input "f. 58" at bounding box center [410, 207] width 1 height 3
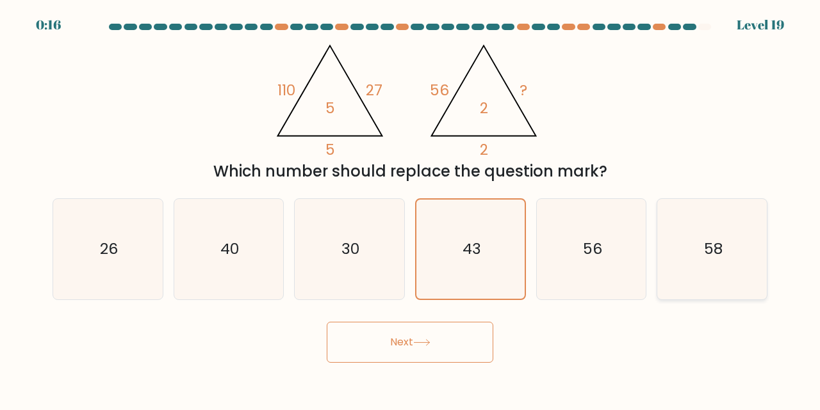
radio input "true"
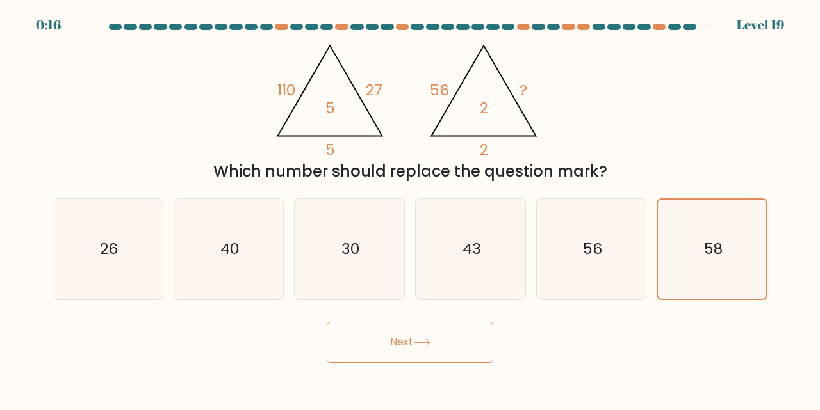
click at [401, 345] on button "Next" at bounding box center [410, 342] width 167 height 41
click at [406, 345] on button "Next" at bounding box center [410, 342] width 167 height 41
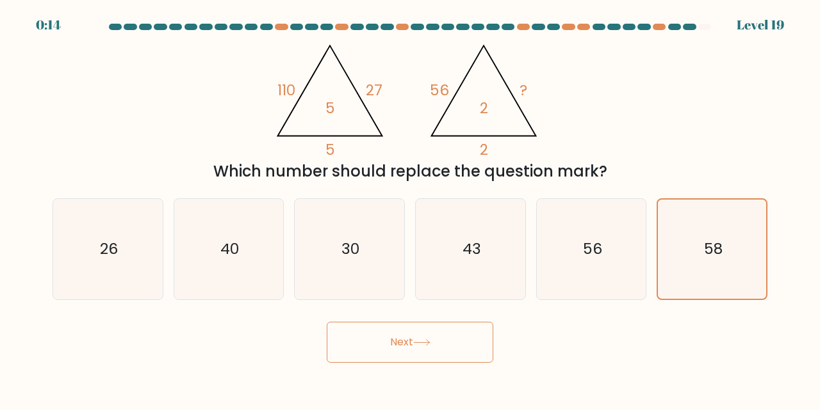
click at [406, 345] on button "Next" at bounding box center [410, 342] width 167 height 41
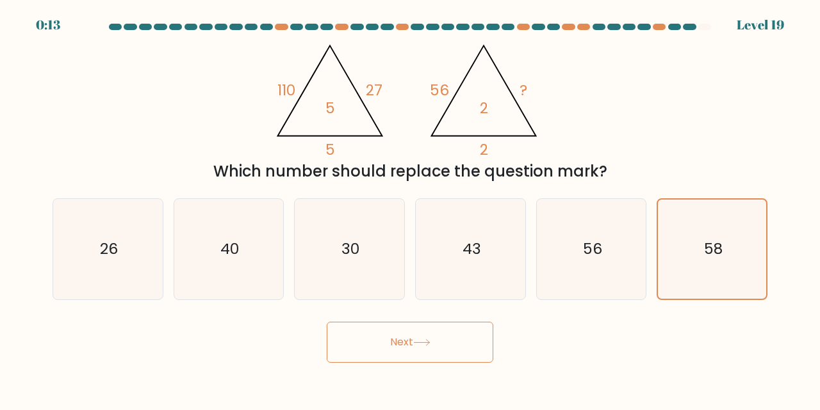
click at [406, 345] on button "Next" at bounding box center [410, 342] width 167 height 41
click at [405, 337] on button "Next" at bounding box center [410, 342] width 167 height 41
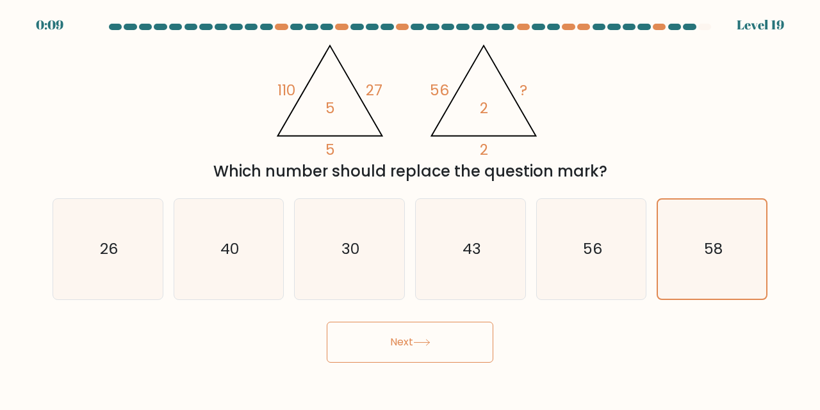
click at [405, 337] on button "Next" at bounding box center [410, 342] width 167 height 41
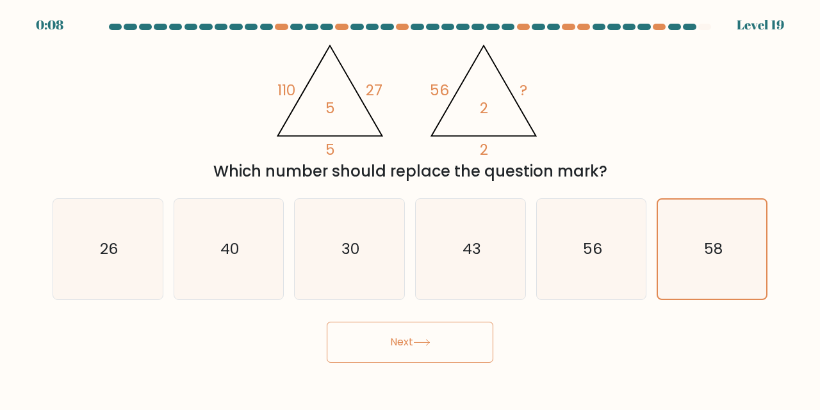
click at [405, 337] on button "Next" at bounding box center [410, 342] width 167 height 41
click at [409, 346] on button "Next" at bounding box center [410, 342] width 167 height 41
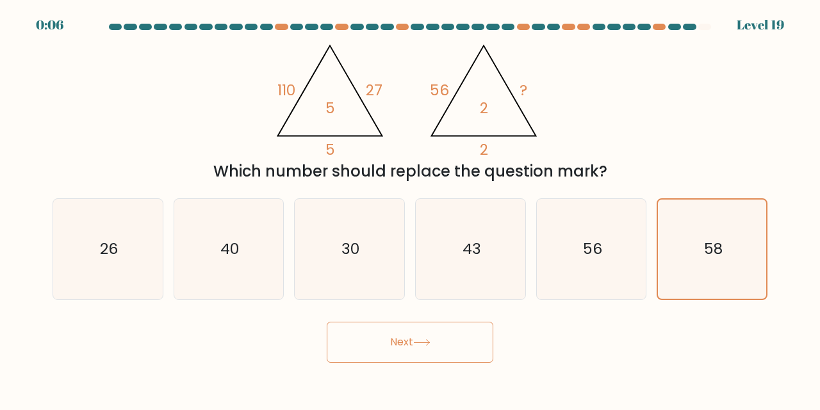
click at [409, 346] on button "Next" at bounding box center [410, 342] width 167 height 41
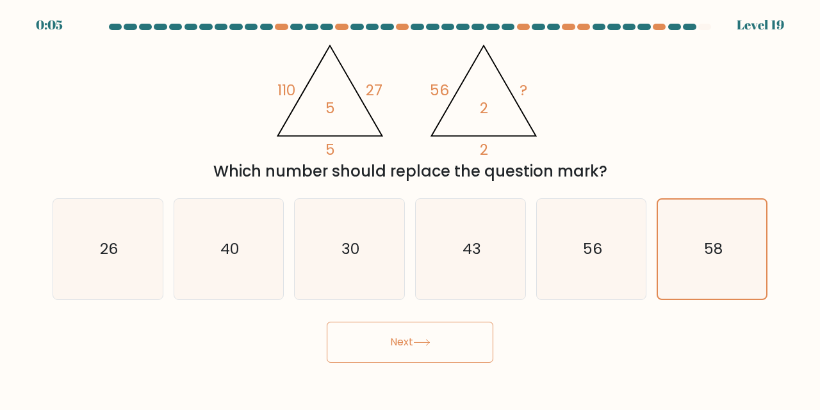
click at [409, 346] on button "Next" at bounding box center [410, 342] width 167 height 41
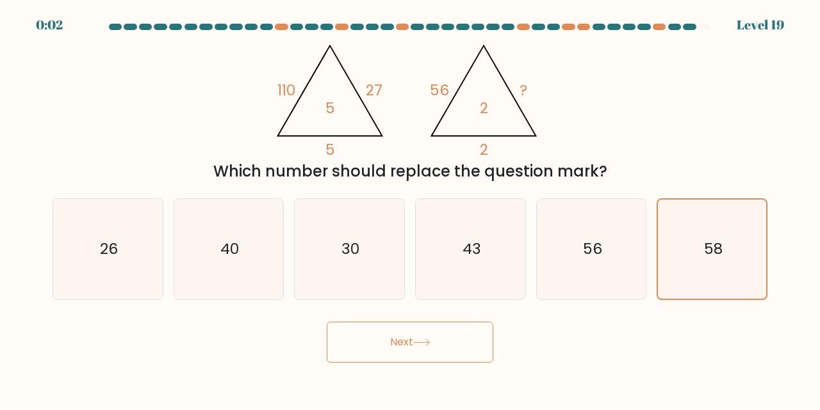
drag, startPoint x: 409, startPoint y: 346, endPoint x: 402, endPoint y: 341, distance: 8.3
click at [402, 341] on button "Next" at bounding box center [410, 342] width 167 height 41
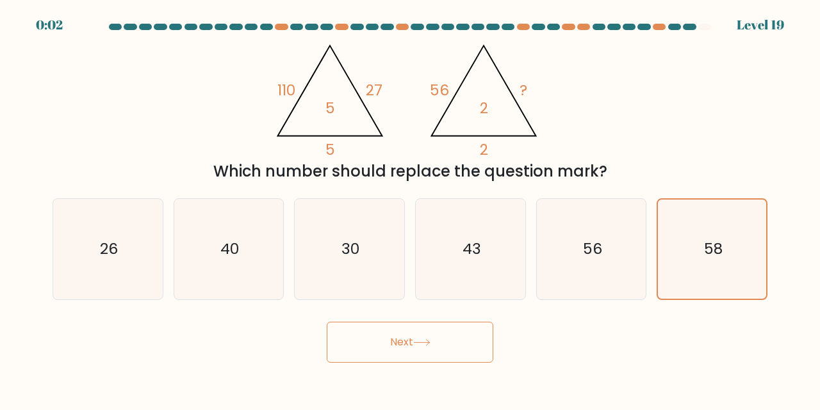
click at [402, 341] on button "Next" at bounding box center [410, 342] width 167 height 41
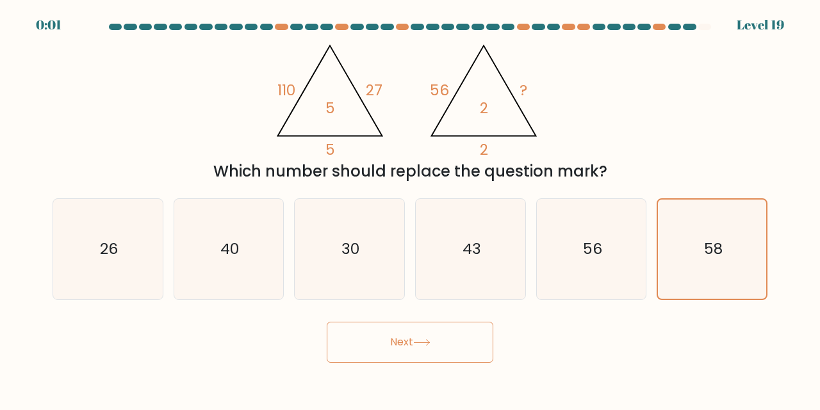
click at [402, 341] on button "Next" at bounding box center [410, 342] width 167 height 41
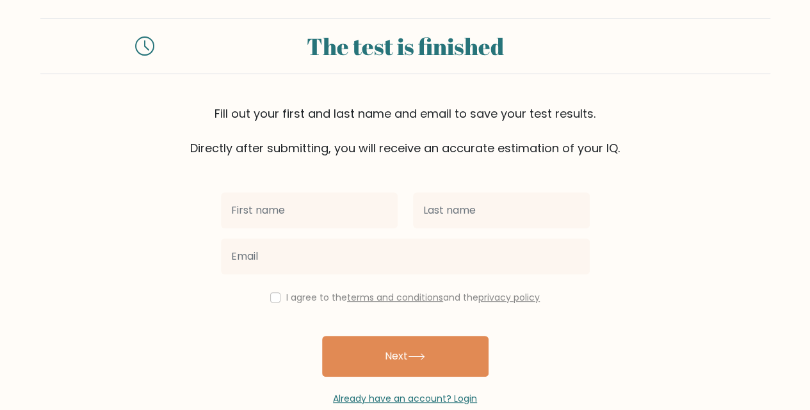
scroll to position [12, 0]
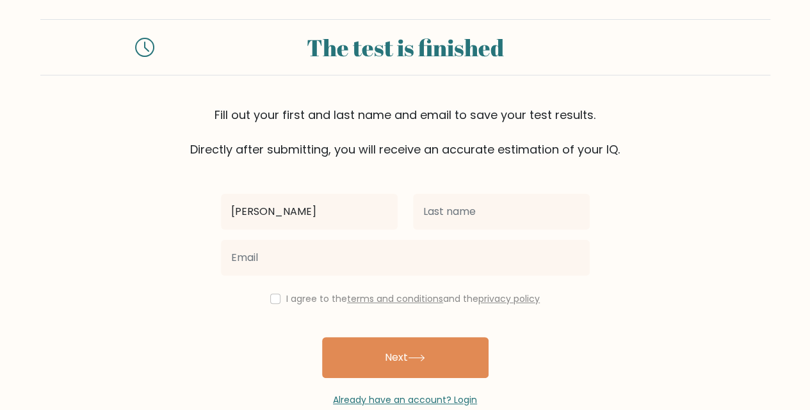
type input "[PERSON_NAME]"
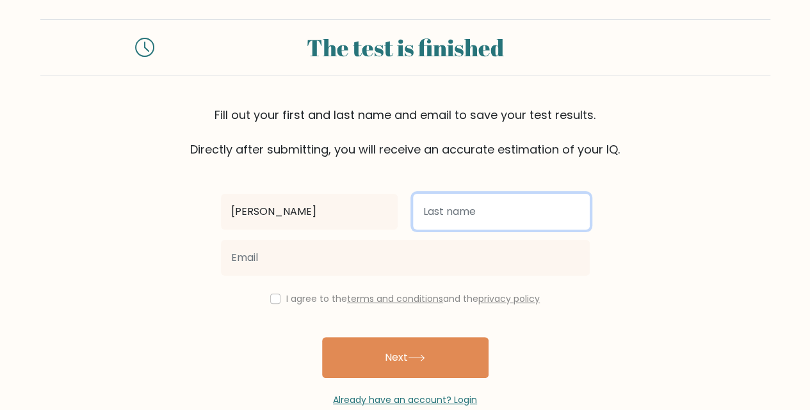
click at [497, 215] on input "text" at bounding box center [501, 212] width 177 height 36
type input "haechan"
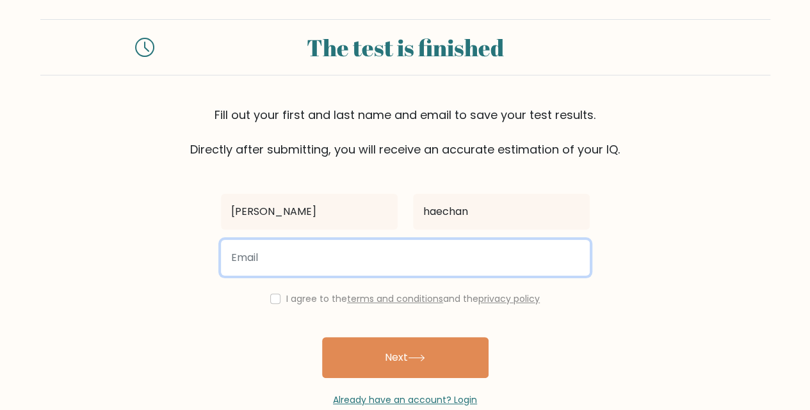
click at [460, 258] on input "email" at bounding box center [405, 258] width 369 height 36
type input "haechan.kwak940@peninsula.edu.my"
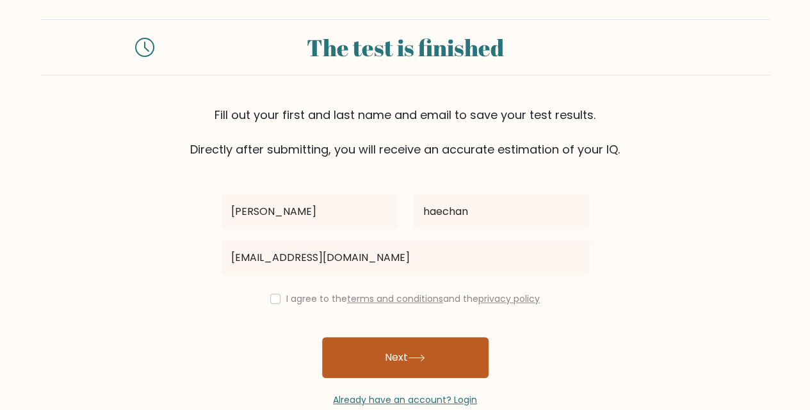
click at [451, 357] on button "Next" at bounding box center [405, 357] width 167 height 41
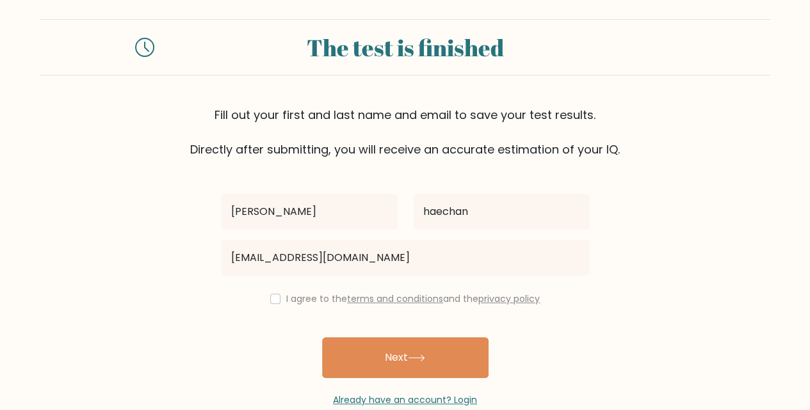
click at [273, 304] on div "I agree to the terms and conditions and the privacy policy" at bounding box center [405, 298] width 384 height 15
click at [272, 300] on input "checkbox" at bounding box center [275, 299] width 10 height 10
checkbox input "true"
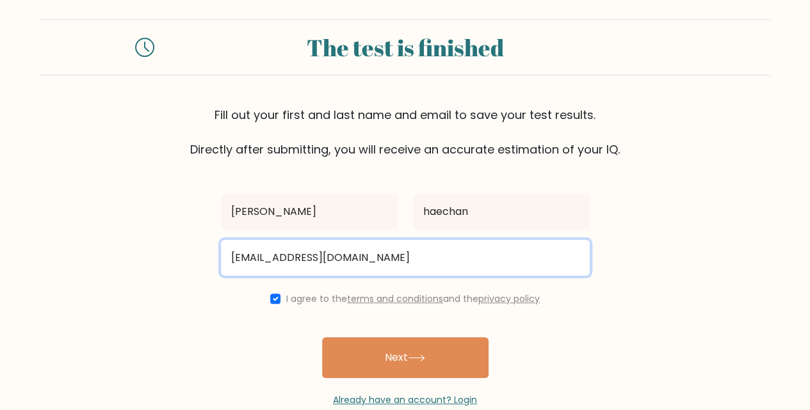
click at [504, 256] on input "haechan.kwak940@peninsula.edu.my" at bounding box center [405, 258] width 369 height 36
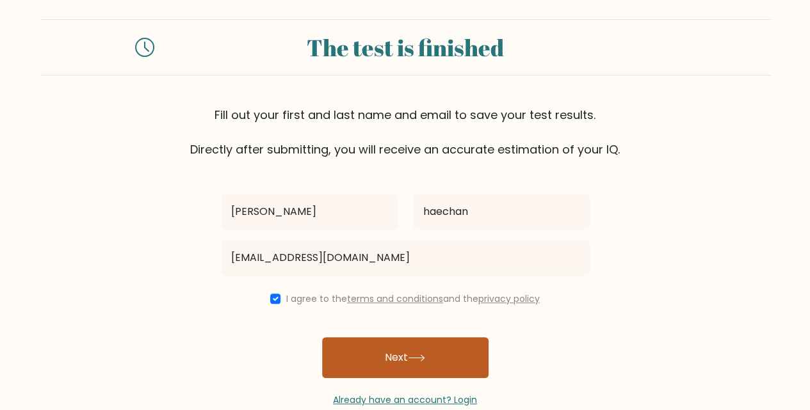
click at [401, 367] on button "Next" at bounding box center [405, 357] width 167 height 41
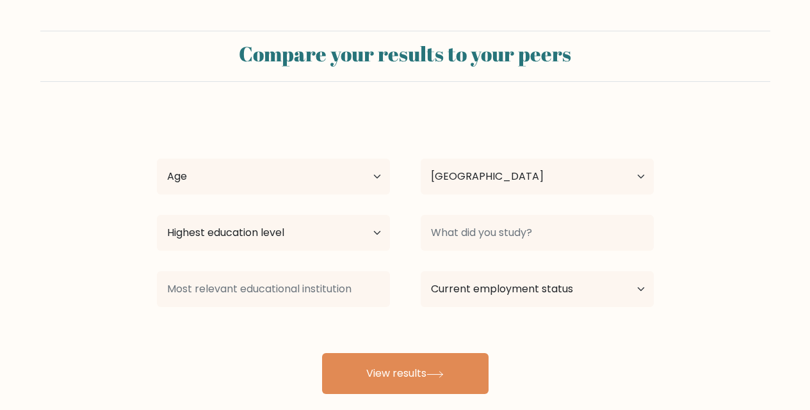
select select "MY"
click at [353, 177] on select "Age Under 18 years old 18-24 years old 25-34 years old 35-44 years old 45-54 ye…" at bounding box center [273, 177] width 233 height 36
select select "min_18"
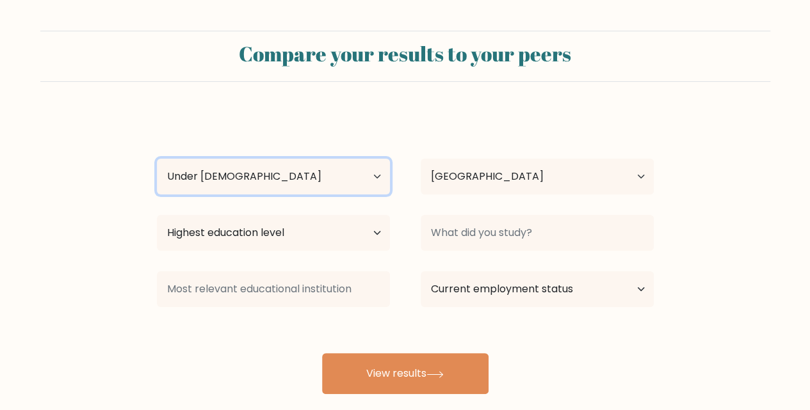
click at [157, 159] on select "Age Under 18 years old 18-24 years old 25-34 years old 35-44 years old 45-54 ye…" at bounding box center [273, 177] width 233 height 36
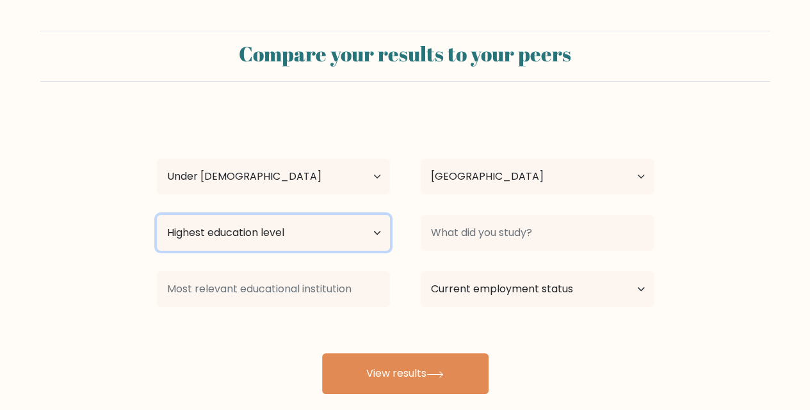
click at [341, 239] on select "Highest education level No schooling Primary Lower Secondary Upper Secondary Oc…" at bounding box center [273, 233] width 233 height 36
select select "lower_secondary"
click at [157, 215] on select "Highest education level No schooling Primary Lower Secondary Upper Secondary Oc…" at bounding box center [273, 233] width 233 height 36
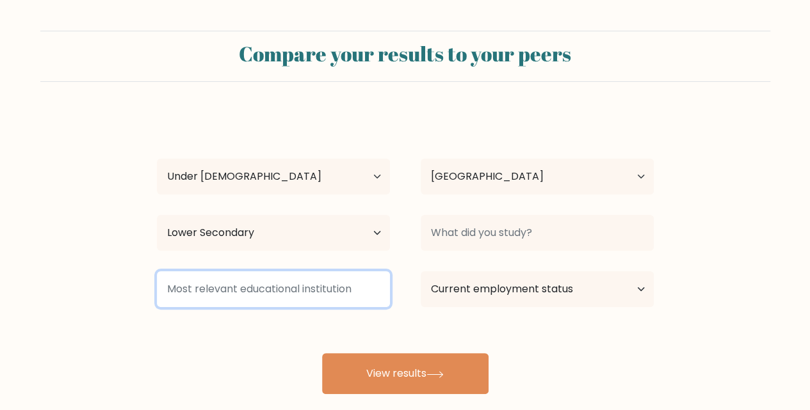
click at [378, 295] on input at bounding box center [273, 290] width 233 height 36
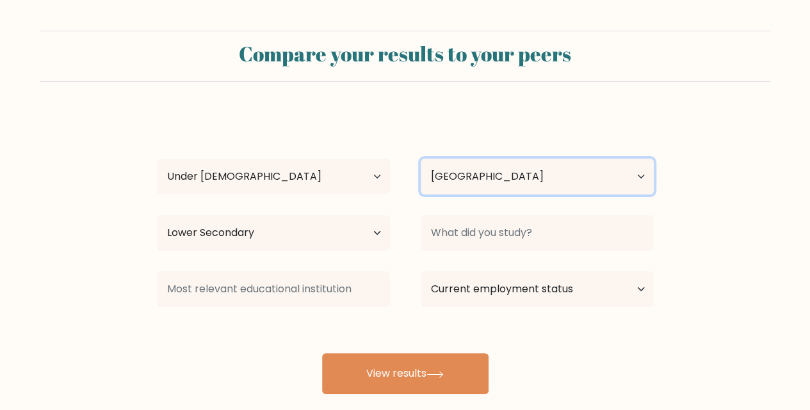
click at [537, 185] on select "Country Afghanistan Albania Algeria American Samoa Andorra Angola Anguilla Anta…" at bounding box center [537, 177] width 233 height 36
select select "KR"
click at [421, 159] on select "Country Afghanistan Albania Algeria American Samoa Andorra Angola Anguilla Anta…" at bounding box center [537, 177] width 233 height 36
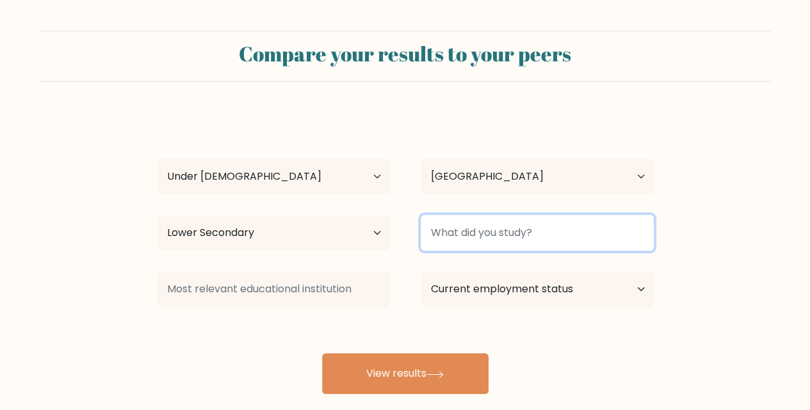
click at [556, 241] on input at bounding box center [537, 233] width 233 height 36
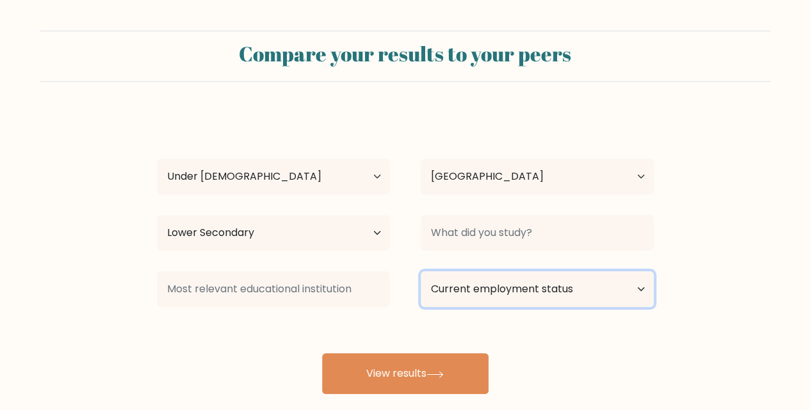
click at [620, 292] on select "Current employment status Employed Student Retired Other / prefer not to answer" at bounding box center [537, 290] width 233 height 36
select select "other"
click at [421, 272] on select "Current employment status Employed Student Retired Other / prefer not to answer" at bounding box center [537, 290] width 233 height 36
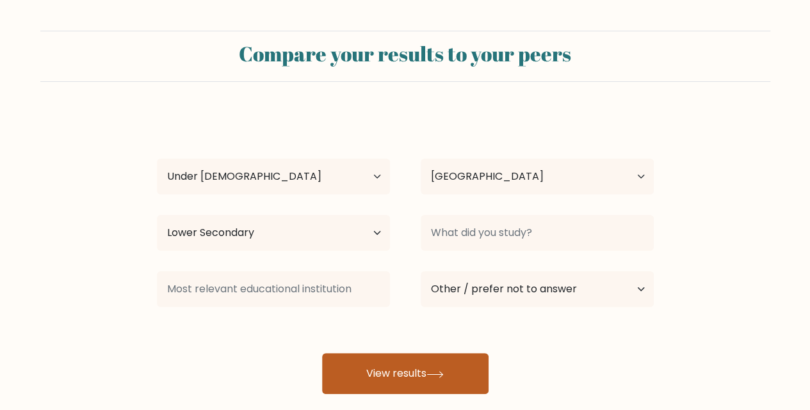
click at [432, 376] on icon at bounding box center [434, 374] width 17 height 7
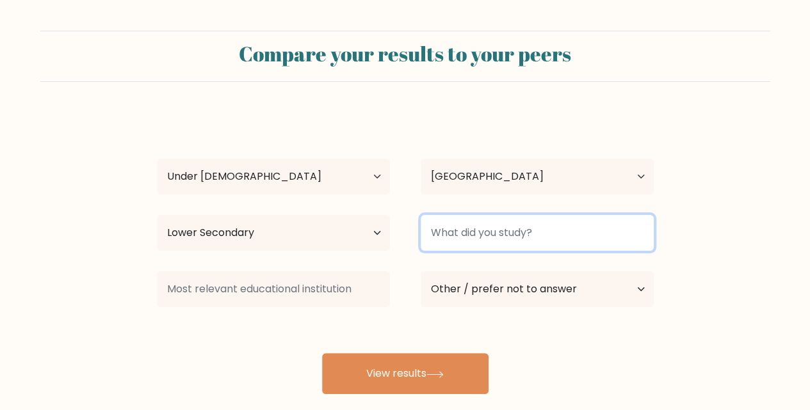
click at [542, 231] on input at bounding box center [537, 233] width 233 height 36
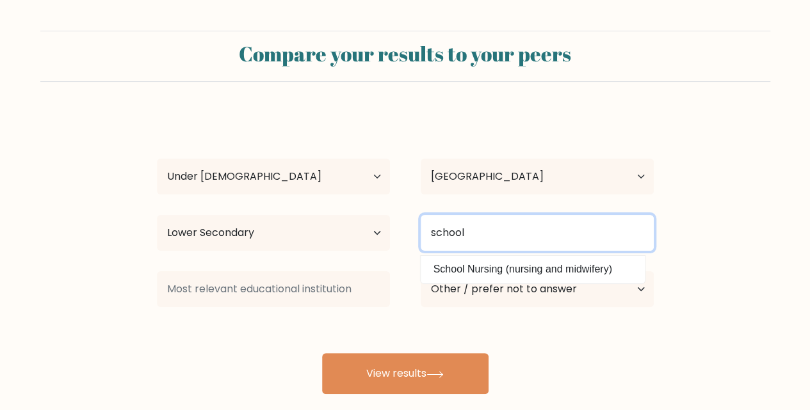
type input "school"
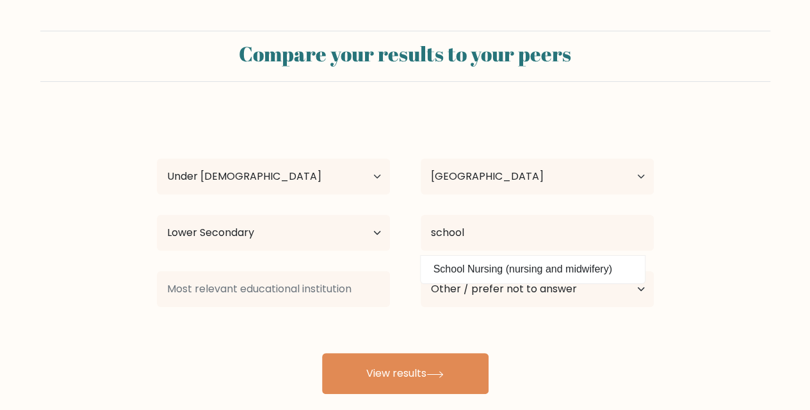
click at [703, 277] on form "Compare your results to your peers kwak haechan Age Under 18 years old 18-24 ye…" at bounding box center [405, 213] width 810 height 364
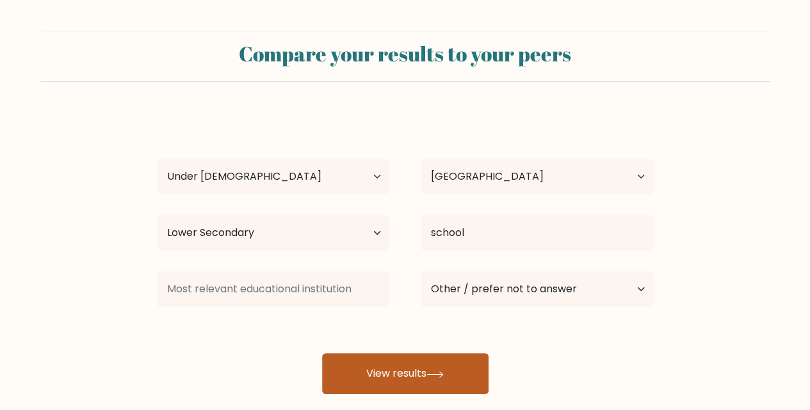
click at [412, 387] on button "View results" at bounding box center [405, 373] width 167 height 41
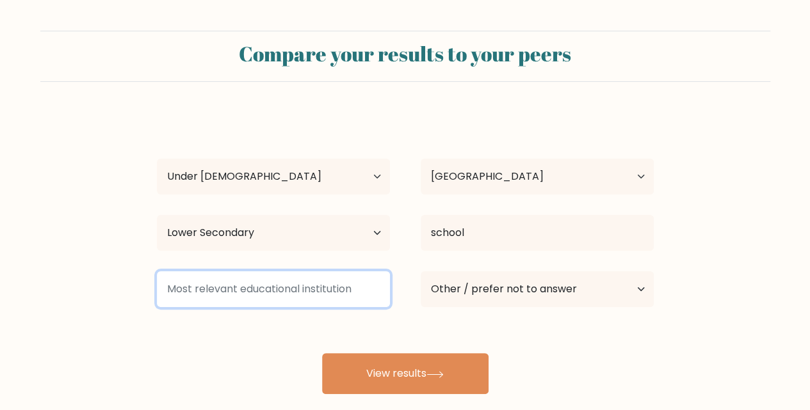
click at [344, 289] on input at bounding box center [273, 290] width 233 height 36
drag, startPoint x: 378, startPoint y: 293, endPoint x: 186, endPoint y: 289, distance: 192.1
click at [186, 289] on input at bounding box center [273, 290] width 233 height 36
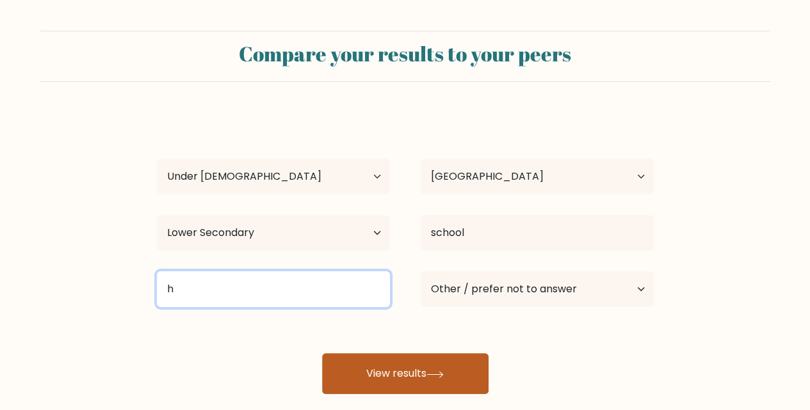
type input "h"
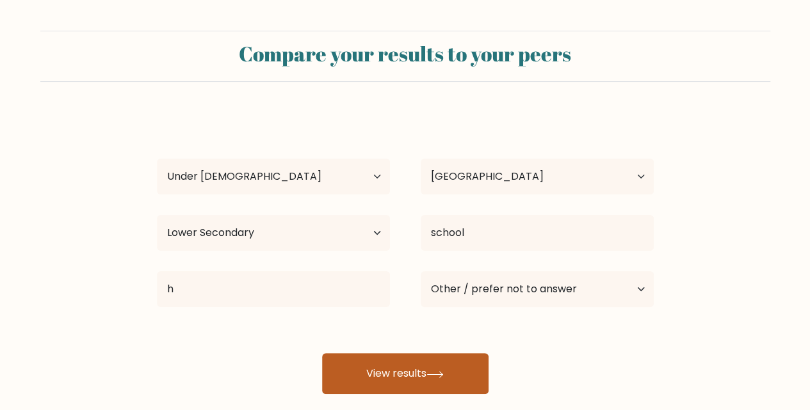
click at [407, 370] on button "View results" at bounding box center [405, 373] width 167 height 41
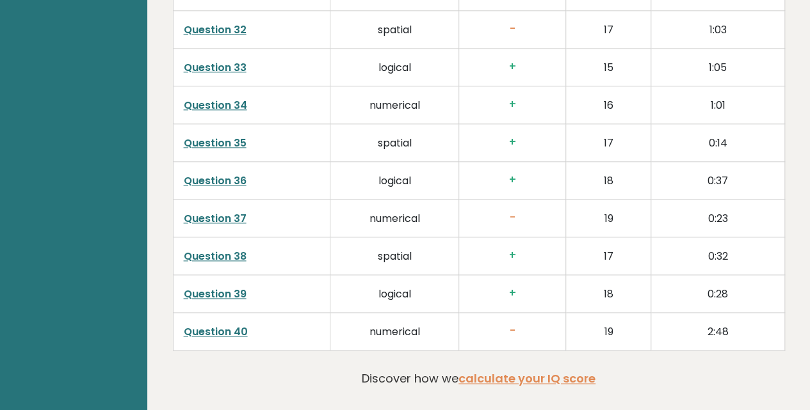
scroll to position [3297, 0]
